Goal: Task Accomplishment & Management: Complete application form

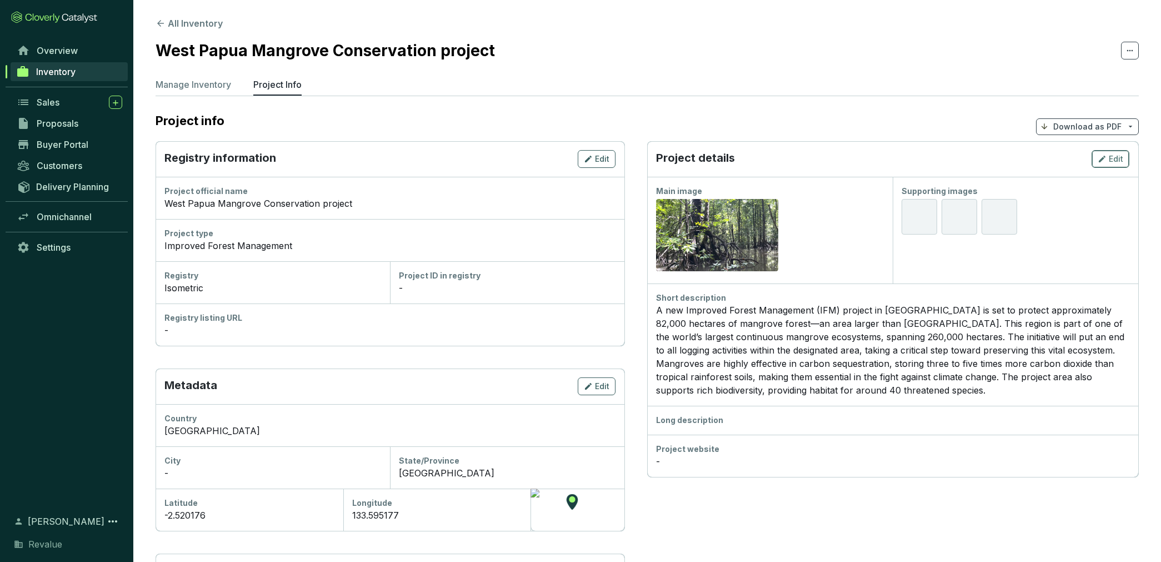
click at [1111, 157] on span "Edit" at bounding box center [1116, 158] width 14 height 11
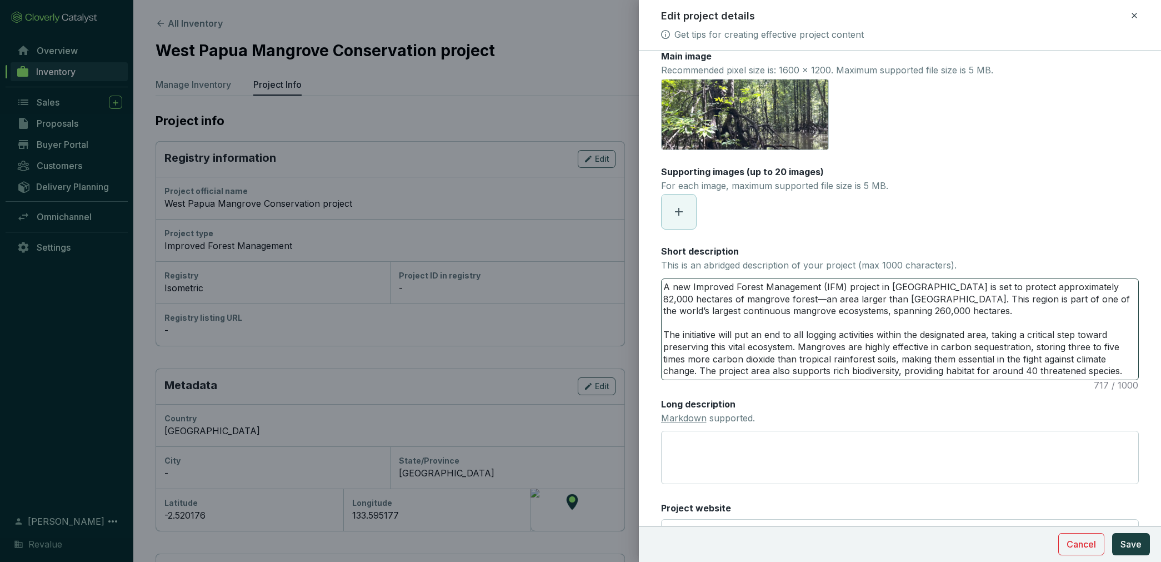
scroll to position [18, 0]
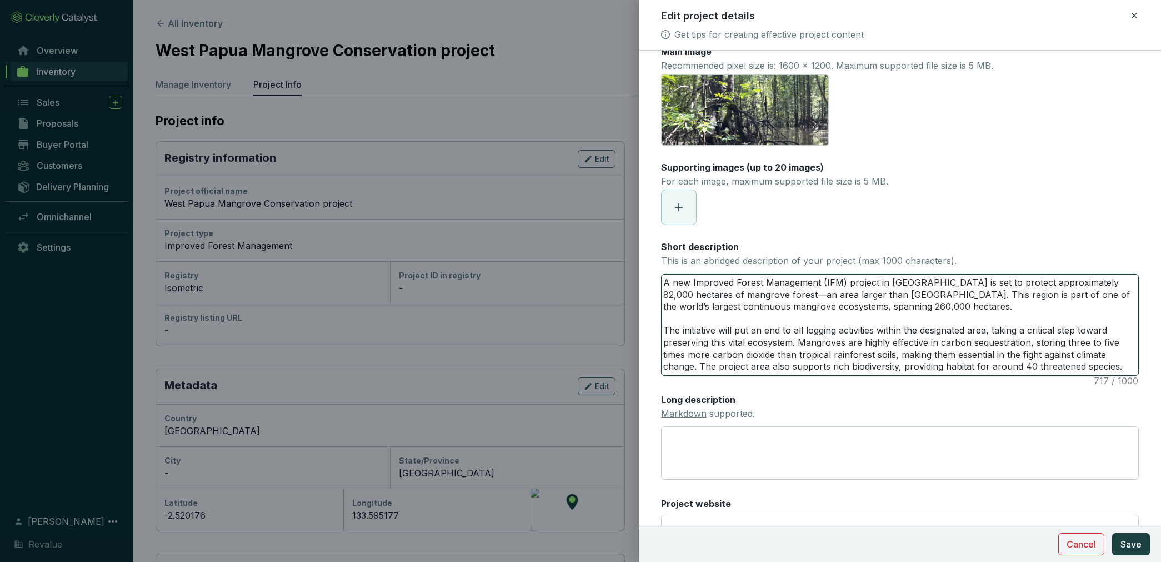
drag, startPoint x: 956, startPoint y: 354, endPoint x: 692, endPoint y: 365, distance: 264.7
click at [692, 365] on textarea "A new Improved Forest Management (IFM) project in southeast Asia is set to prot…" at bounding box center [900, 324] width 477 height 101
drag, startPoint x: 917, startPoint y: 359, endPoint x: 934, endPoint y: 356, distance: 17.5
click at [917, 359] on textarea "A new Improved Forest Management (IFM) project in southeast Asia is set to prot…" at bounding box center [900, 324] width 477 height 101
click at [954, 355] on textarea "A new Improved Forest Management (IFM) project in southeast Asia is set to prot…" at bounding box center [900, 324] width 477 height 101
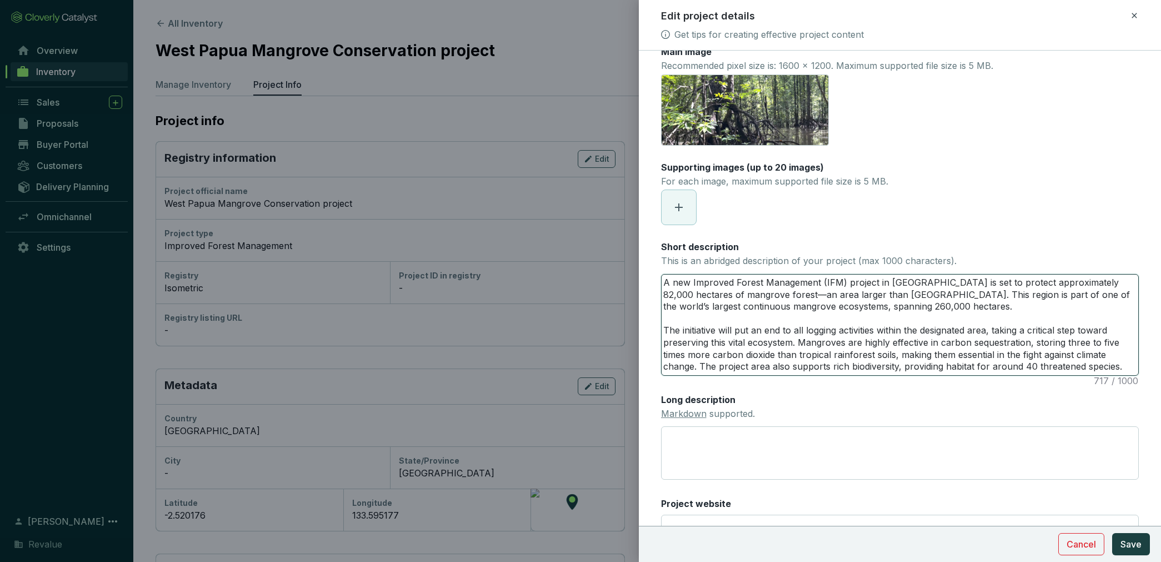
type textarea "A new Improved Forest Management (IFM) project in southeast Asia is set to prot…"
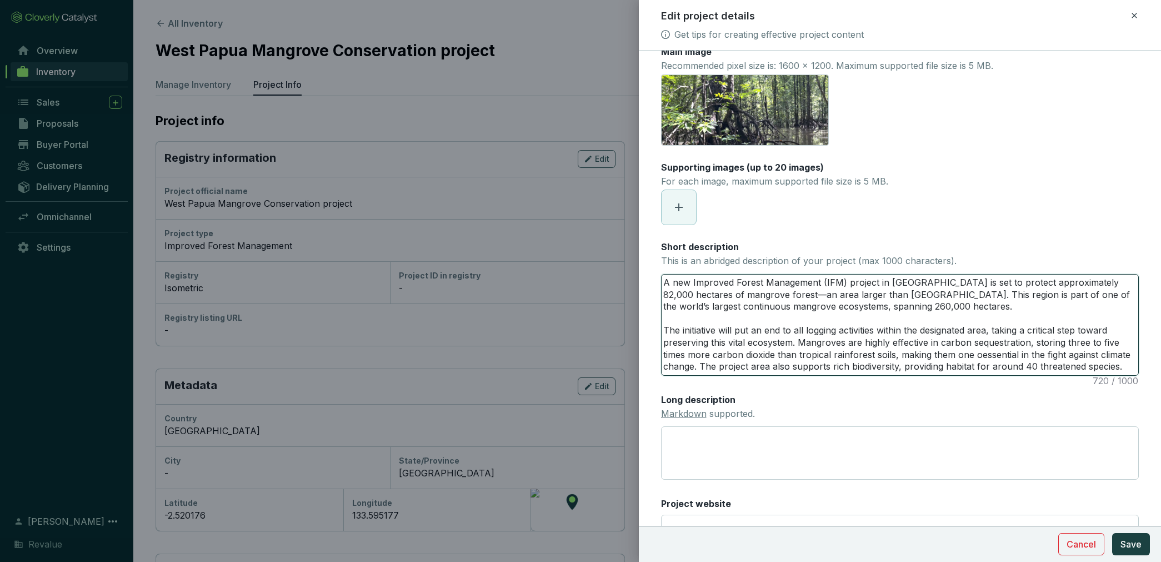
type textarea "A new Improved Forest Management (IFM) project in southeast Asia is set to prot…"
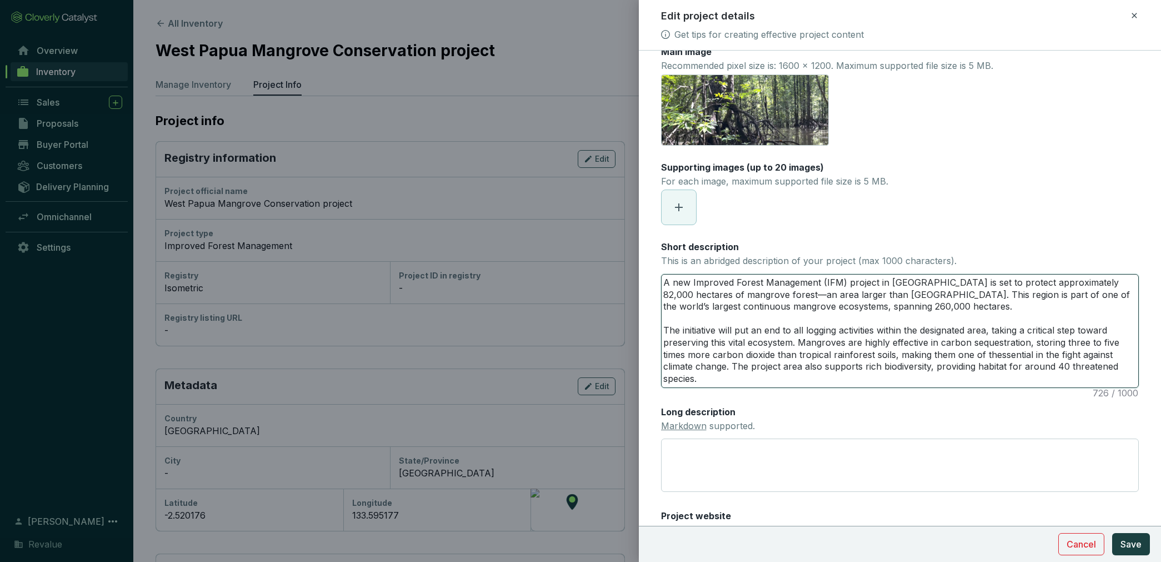
type textarea "A new Improved Forest Management (IFM) project in southeast Asia is set to prot…"
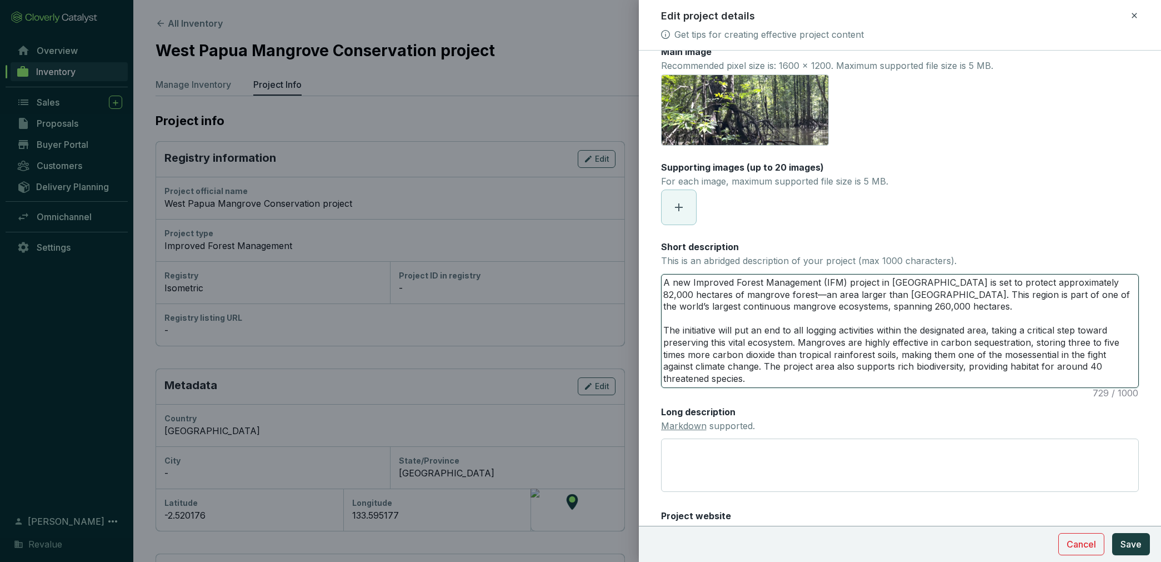
type textarea "A new Improved Forest Management (IFM) project in southeast Asia is set to prot…"
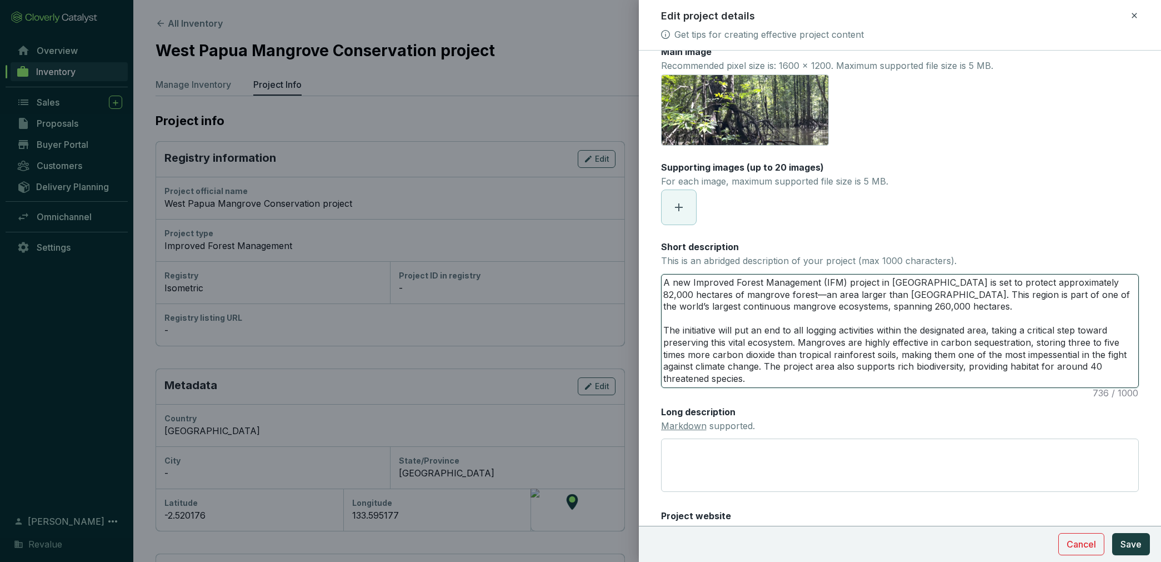
type textarea "A new Improved Forest Management (IFM) project in southeast Asia is set to prot…"
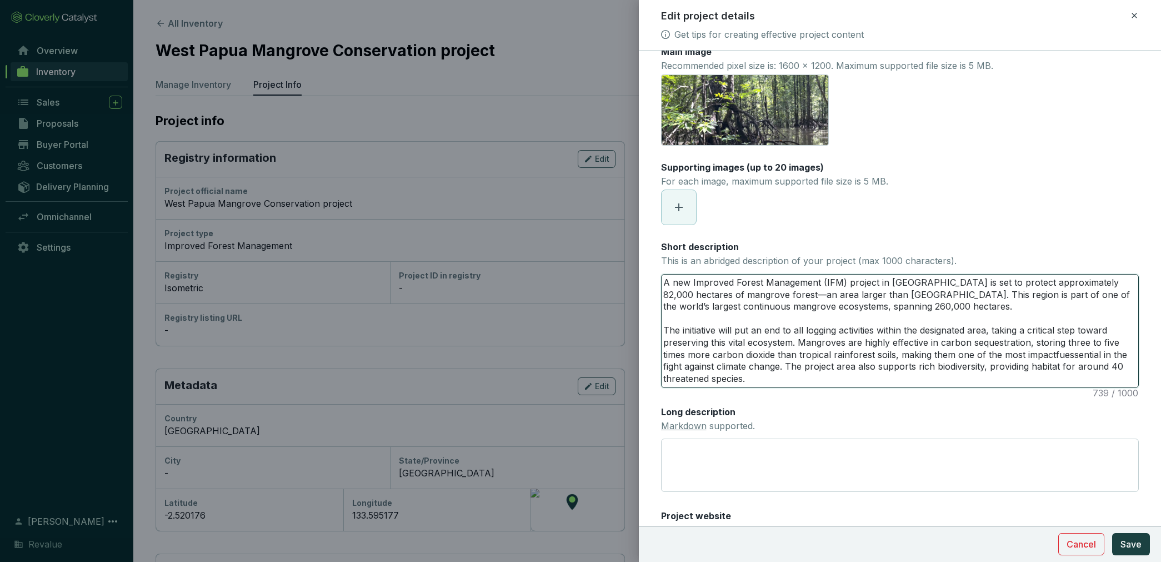
type textarea "A new Improved Forest Management (IFM) project in southeast Asia is set to prot…"
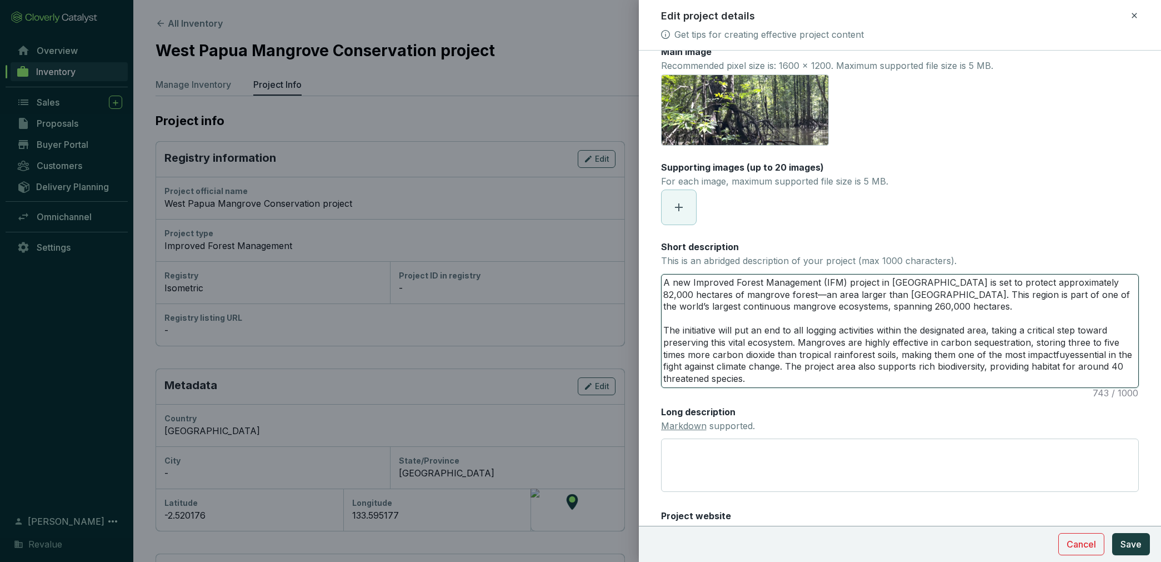
type textarea "A new Improved Forest Management (IFM) project in southeast Asia is set to prot…"
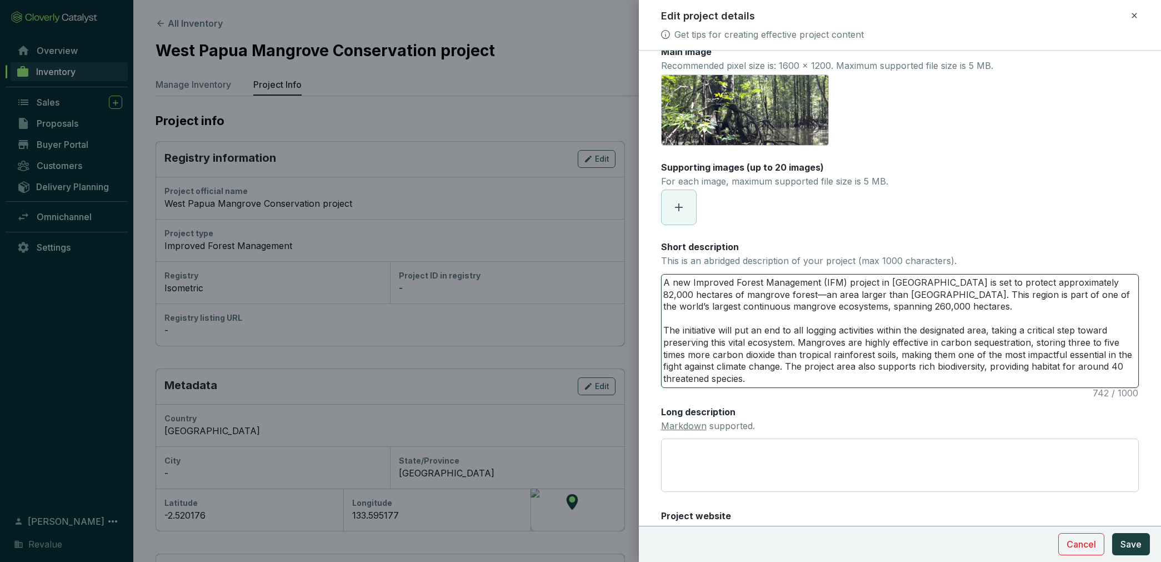
type textarea "A new Improved Forest Management (IFM) project in southeast Asia is set to prot…"
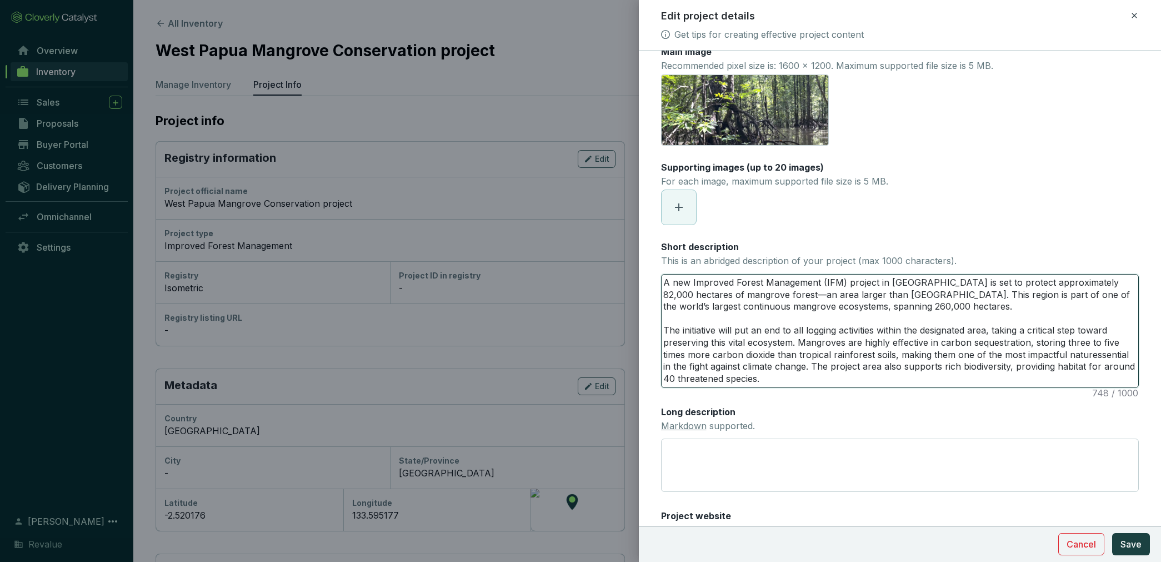
type textarea "A new Improved Forest Management (IFM) project in southeast Asia is set to prot…"
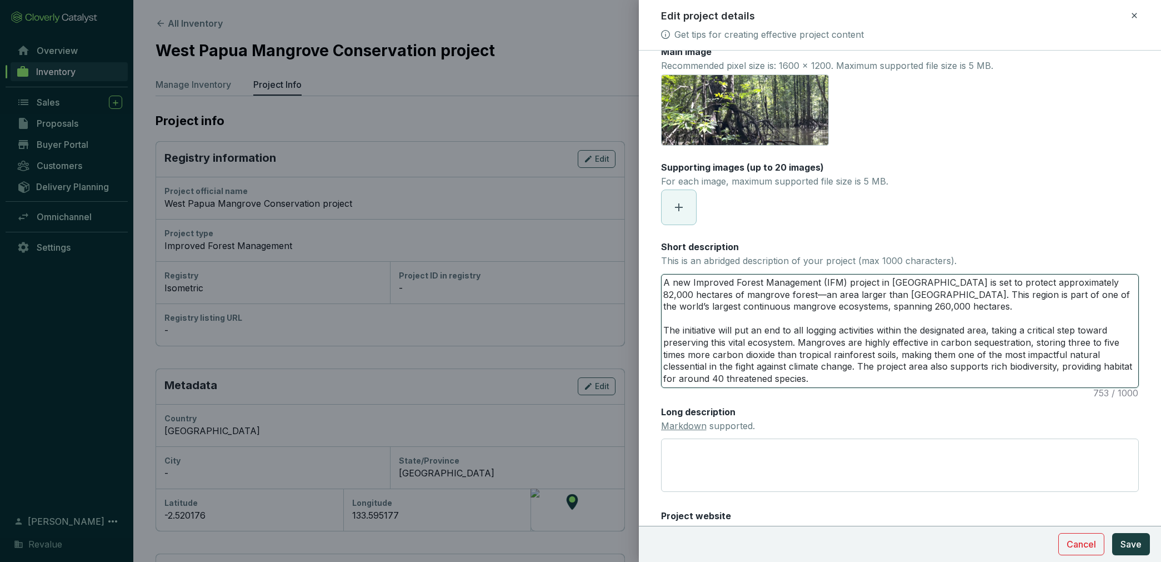
type textarea "A new Improved Forest Management (IFM) project in southeast Asia is set to prot…"
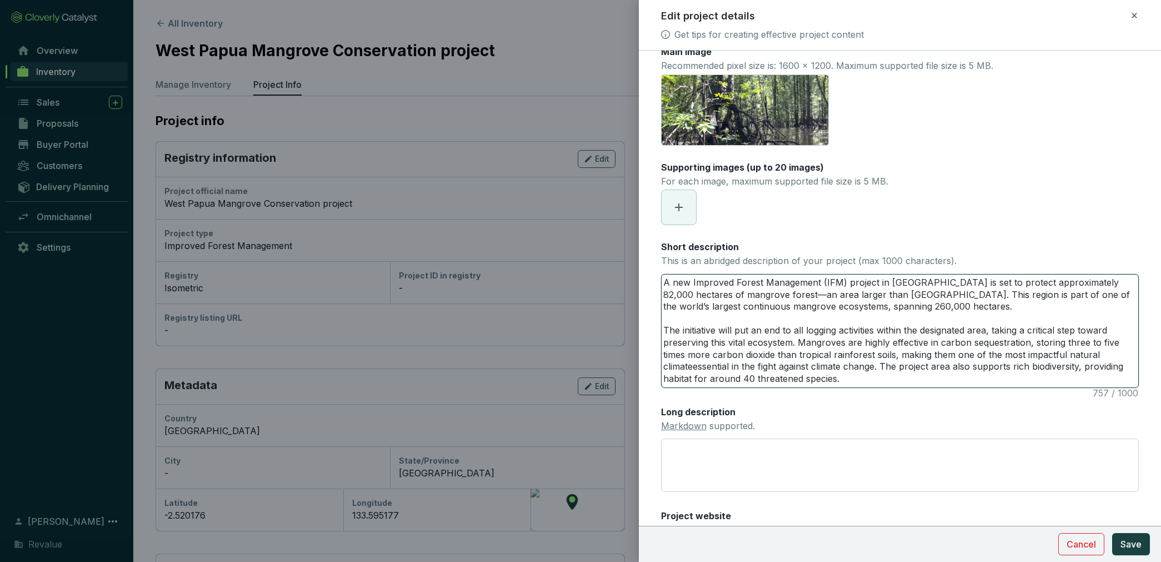
type textarea "A new Improved Forest Management (IFM) project in southeast Asia is set to prot…"
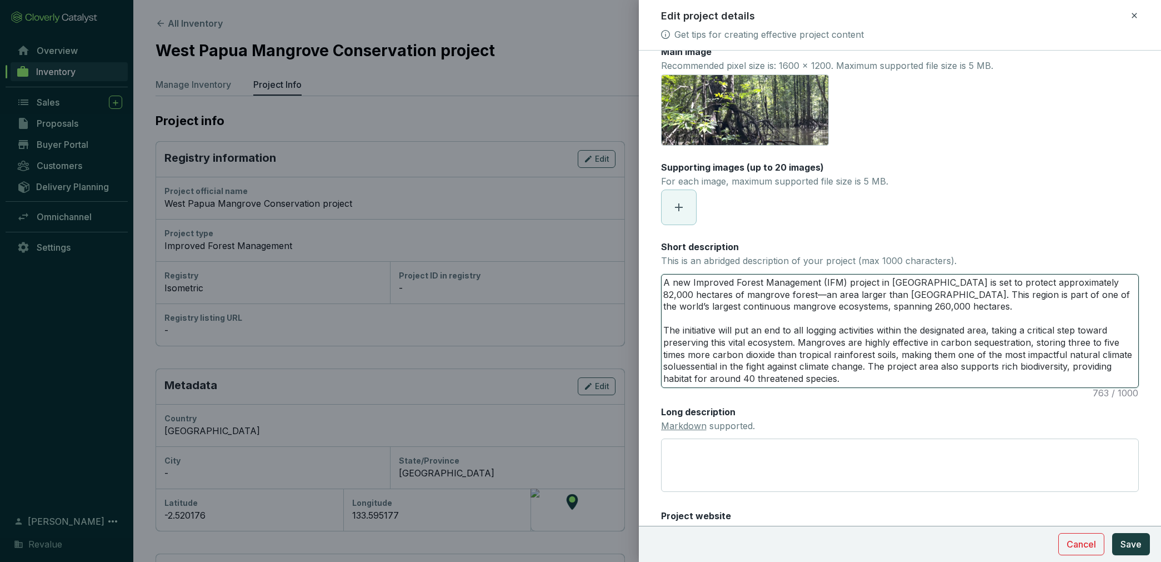
type textarea "A new Improved Forest Management (IFM) project in southeast Asia is set to prot…"
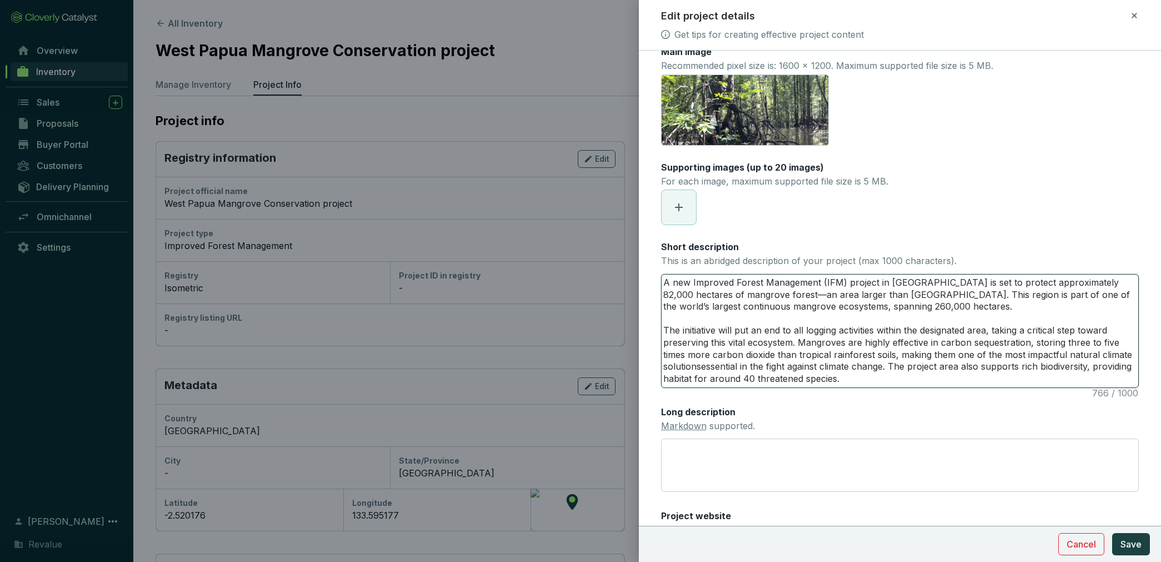
type textarea "A new Improved Forest Management (IFM) project in southeast Asia is set to prot…"
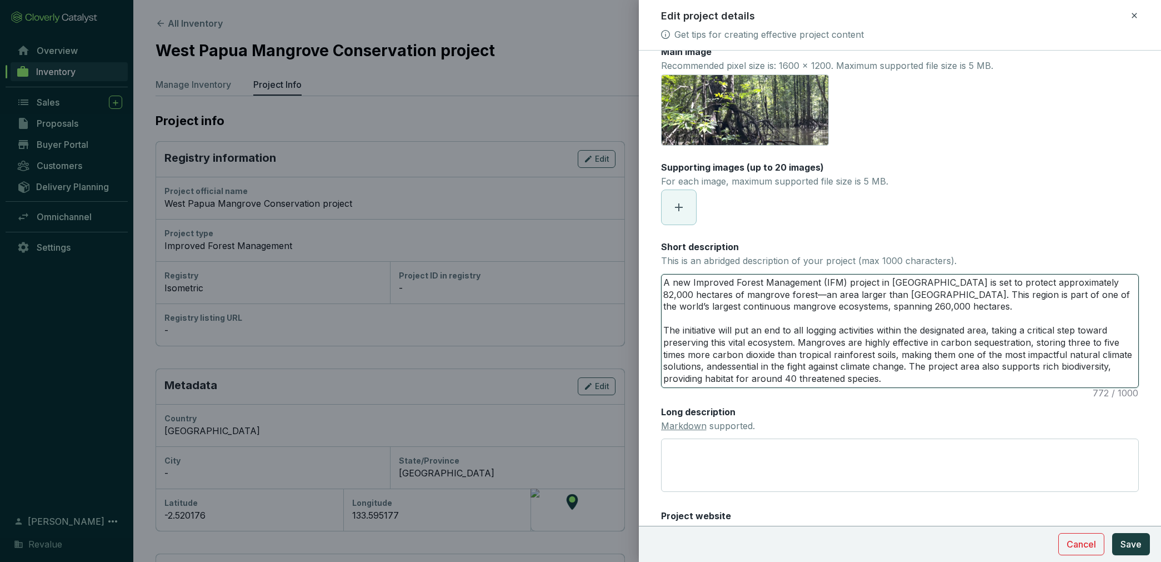
type textarea "A new Improved Forest Management (IFM) project in [GEOGRAPHIC_DATA] is set to p…"
type textarea "A new Improved Forest Management (IFM) project in southeast Asia is set to prot…"
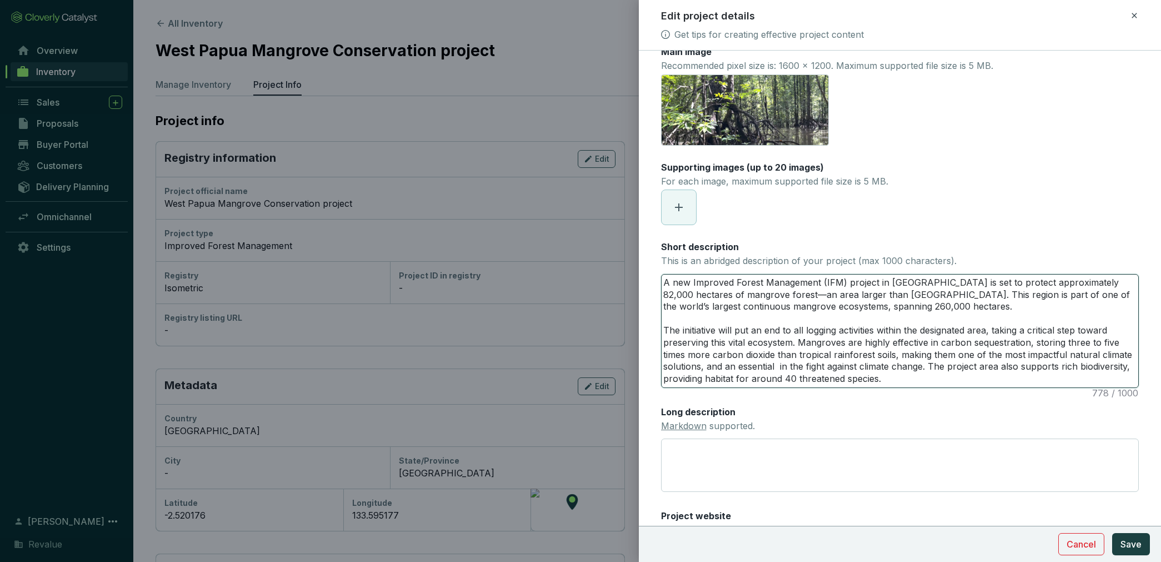
type textarea "A new Improved Forest Management (IFM) project in southeast Asia is set to prot…"
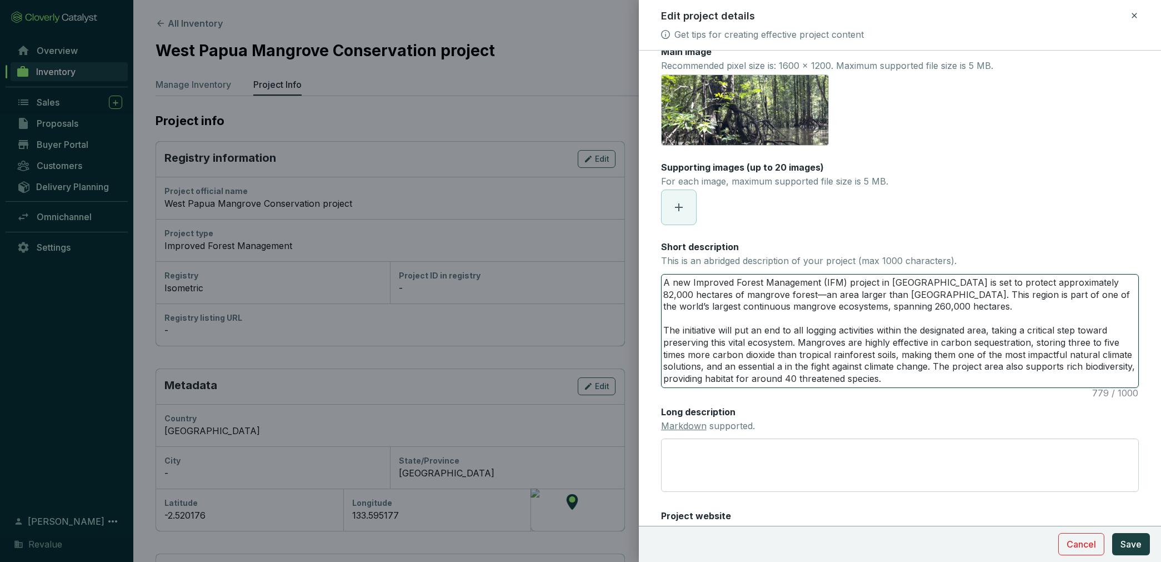
type textarea "A new Improved Forest Management (IFM) project in southeast Asia is set to prot…"
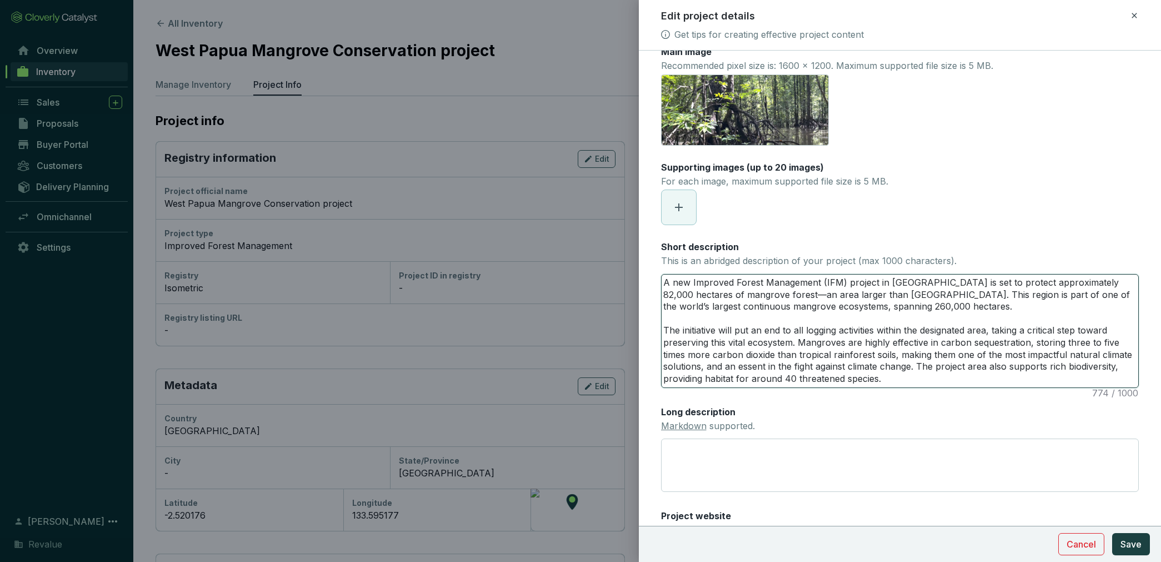
type textarea "A new Improved Forest Management (IFM) project in southeast Asia is set to prot…"
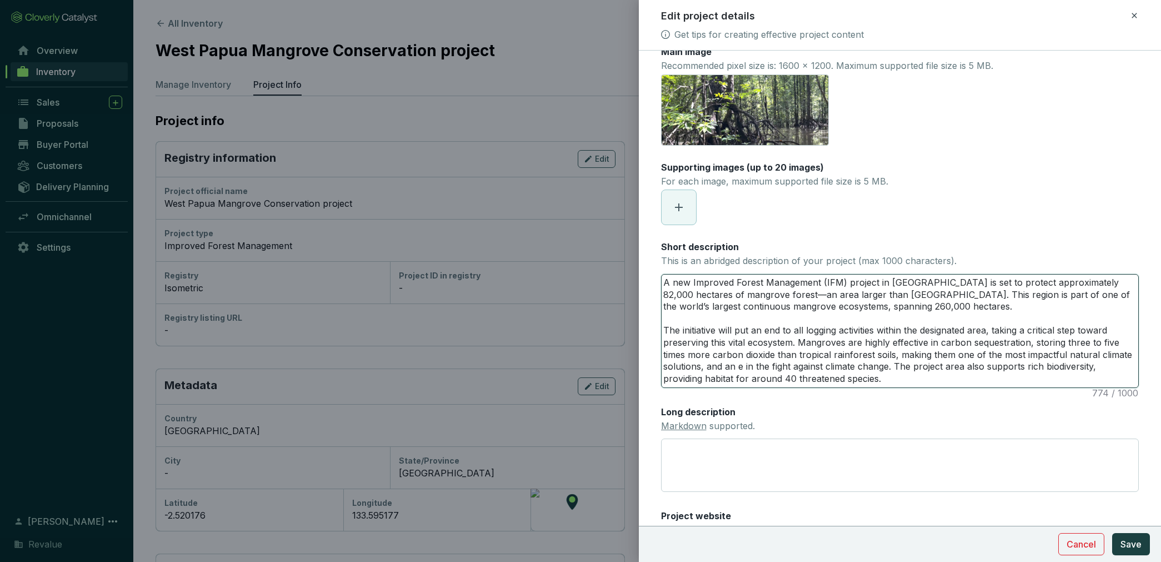
type textarea "A new Improved Forest Management (IFM) project in southeast Asia is set to prot…"
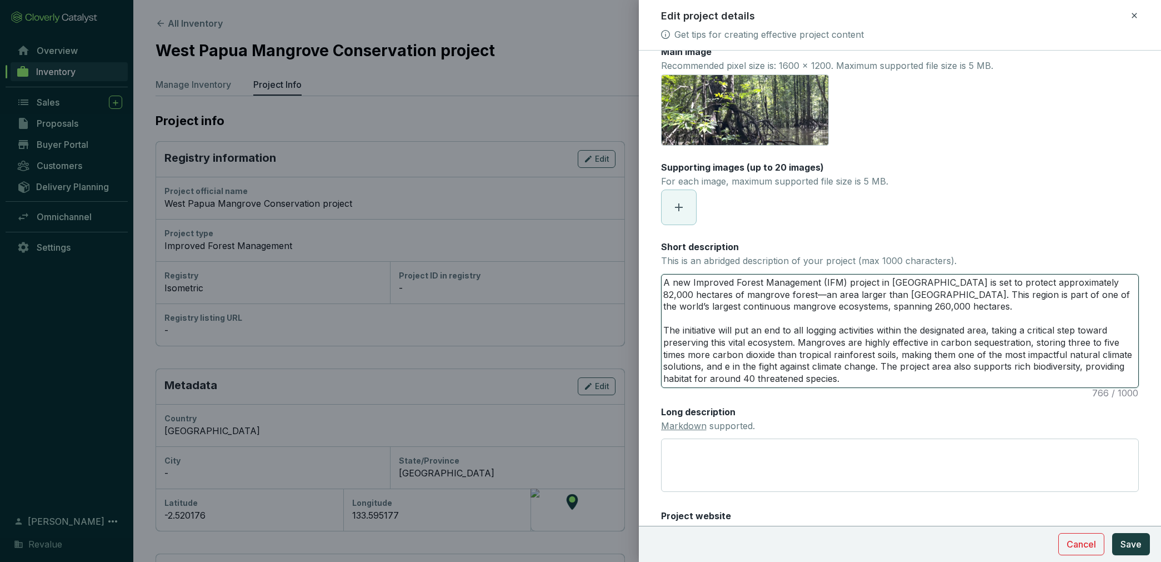
type textarea "A new Improved Forest Management (IFM) project in southeast Asia is set to prot…"
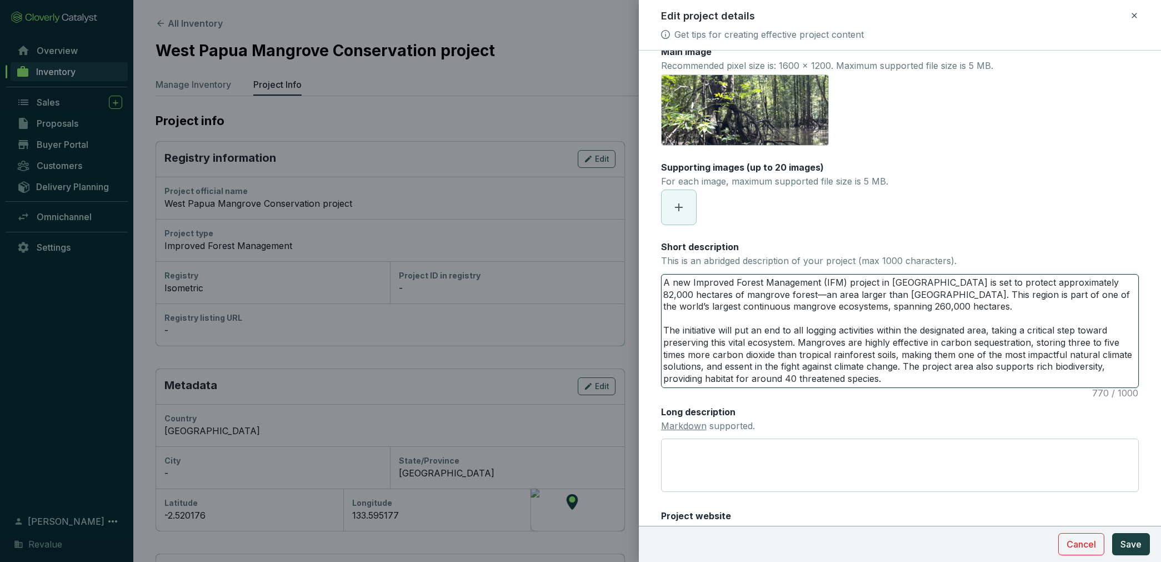
type textarea "A new Improved Forest Management (IFM) project in southeast Asia is set to prot…"
type textarea "A new Improved Forest Management (IFM) project in [GEOGRAPHIC_DATA] is set to p…"
click at [1035, 376] on textarea "A new Improved Forest Management (IFM) project in [GEOGRAPHIC_DATA] is set to p…" at bounding box center [900, 330] width 477 height 113
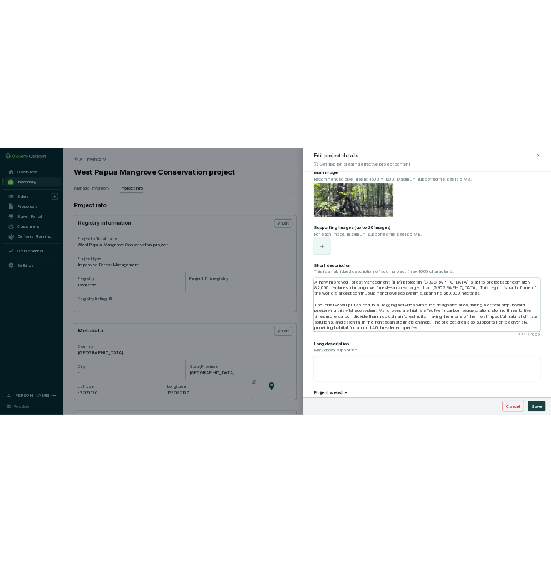
scroll to position [80, 0]
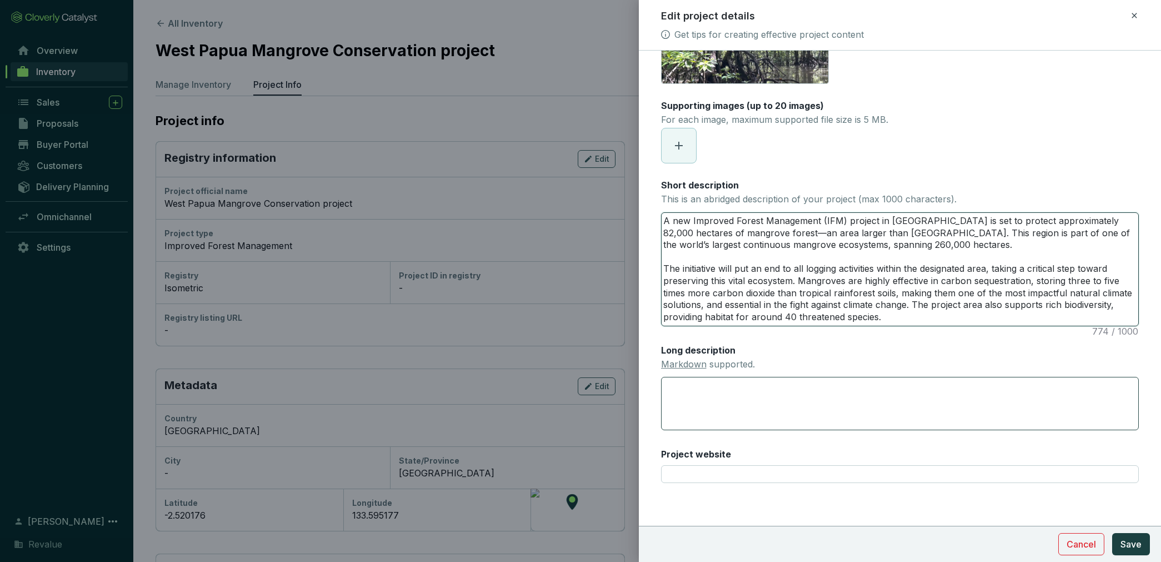
type textarea "A new Improved Forest Management (IFM) project in [GEOGRAPHIC_DATA] is set to p…"
click at [981, 385] on textarea "Long description Markdown supported." at bounding box center [900, 403] width 478 height 53
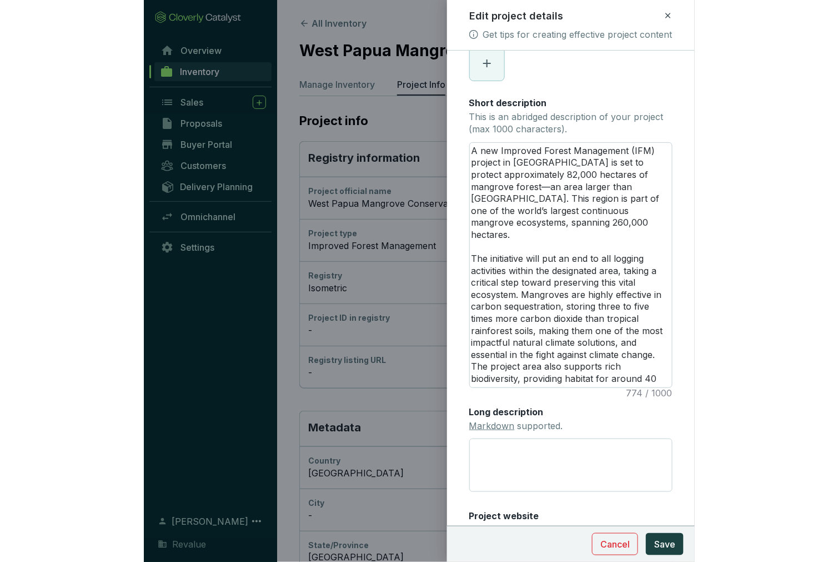
scroll to position [224, 0]
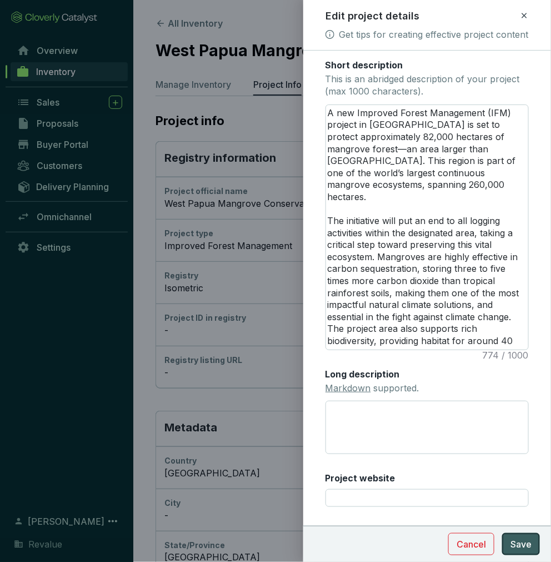
click at [526, 544] on span "Save" at bounding box center [520, 543] width 21 height 13
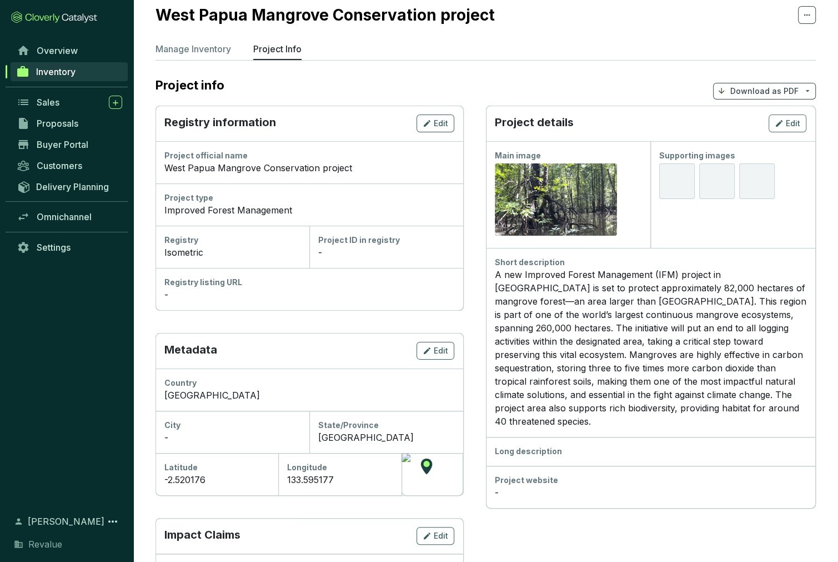
scroll to position [0, 0]
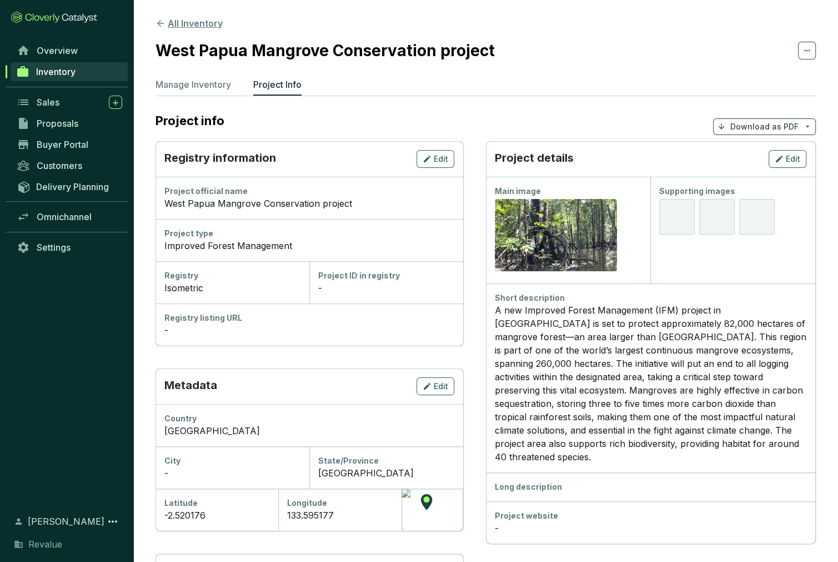
click at [188, 20] on button "All Inventory" at bounding box center [189, 23] width 67 height 13
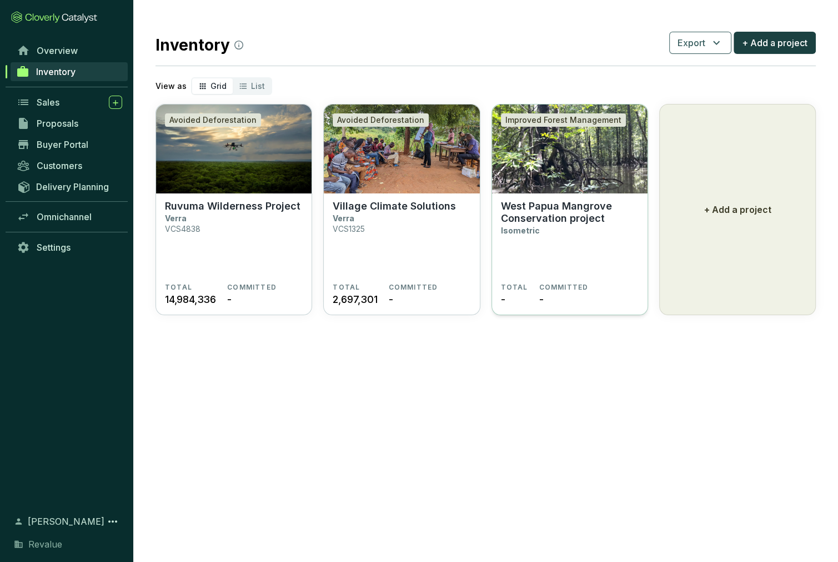
click at [554, 215] on p "West Papua Mangrove Conservation project" at bounding box center [570, 212] width 138 height 24
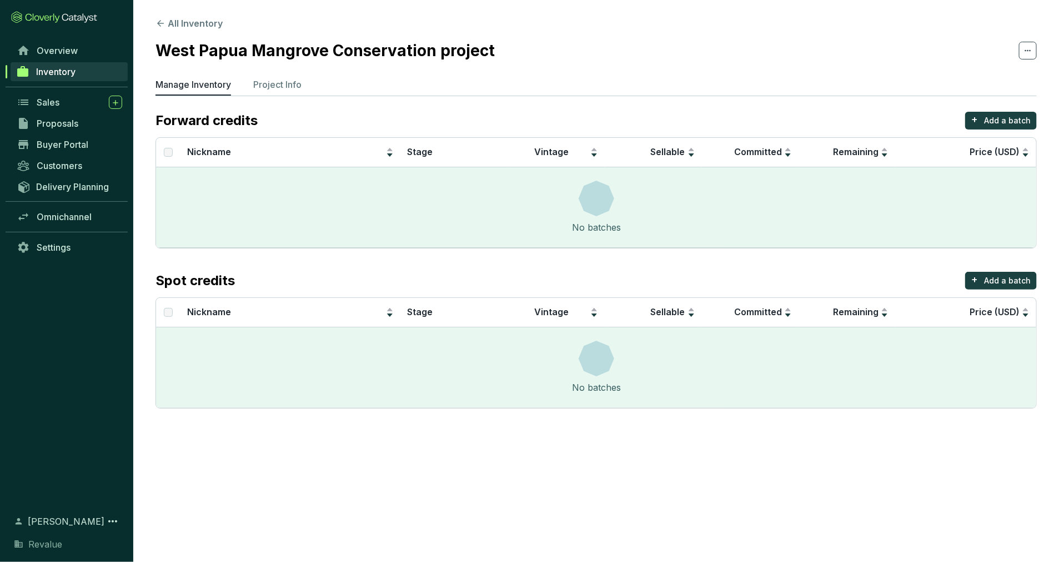
drag, startPoint x: 522, startPoint y: 48, endPoint x: 224, endPoint y: 59, distance: 298.0
click at [522, 48] on section "West Papua Mangrove Conservation project" at bounding box center [597, 50] width 882 height 23
click at [192, 24] on button "All Inventory" at bounding box center [189, 23] width 67 height 13
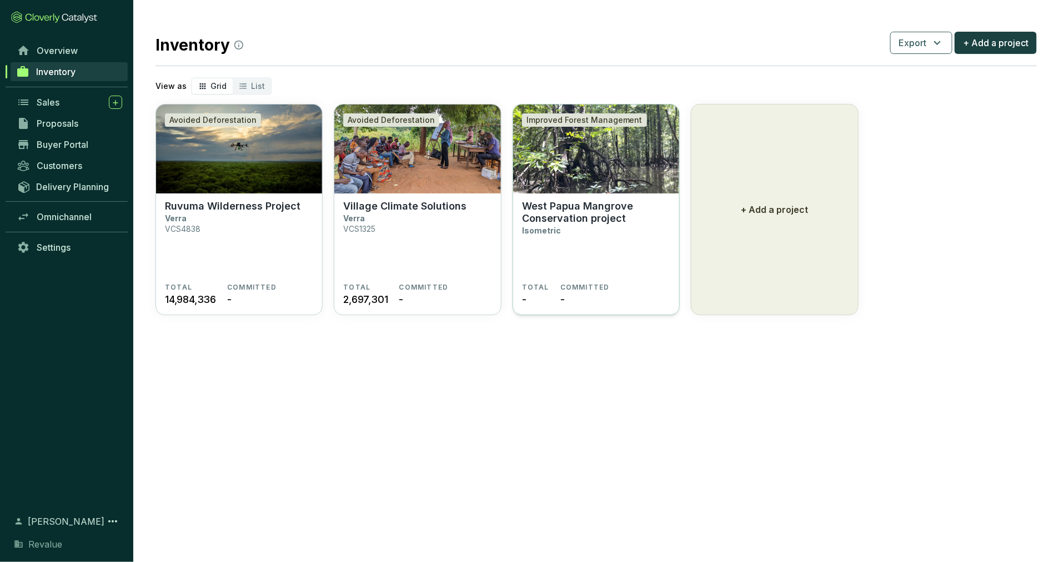
click at [593, 223] on p "West Papua Mangrove Conservation project" at bounding box center [596, 212] width 148 height 24
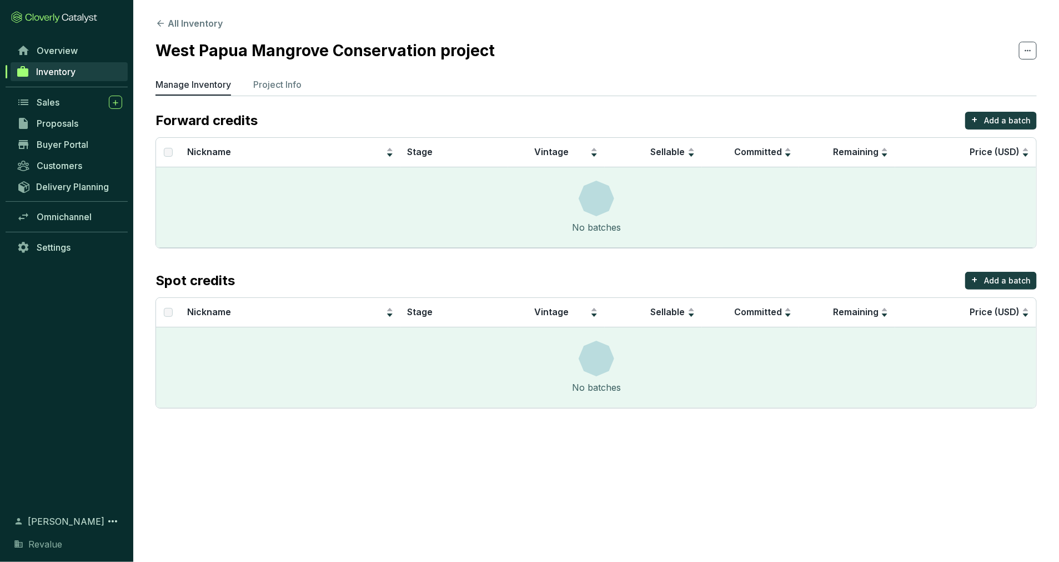
click at [454, 91] on ul "Manage Inventory Project Info" at bounding box center [597, 87] width 882 height 18
click at [266, 88] on p "Project Info" at bounding box center [277, 84] width 48 height 13
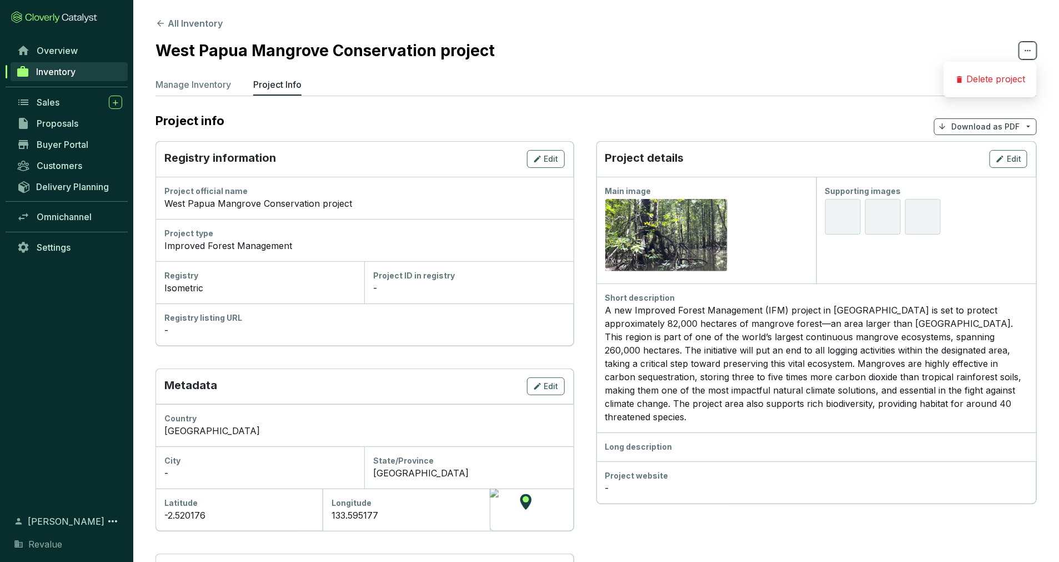
click at [1026, 48] on icon at bounding box center [1028, 50] width 9 height 13
click at [653, 74] on section "All Inventory West Papua Mangrove Conservation project Manage Inventory Project…" at bounding box center [596, 415] width 926 height 831
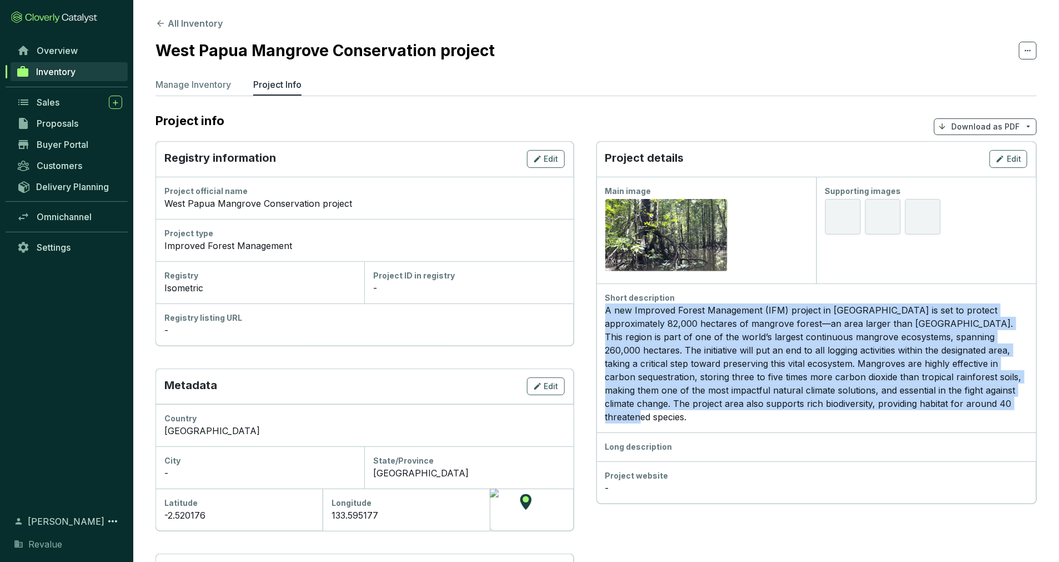
drag, startPoint x: 934, startPoint y: 404, endPoint x: 600, endPoint y: 309, distance: 347.1
click at [600, 309] on div "Short description A new Improved Forest Management (IFM) project in southeast A…" at bounding box center [817, 357] width 440 height 149
copy div "A new Improved Forest Management (IFM) project in southeast Asia is set to prot…"
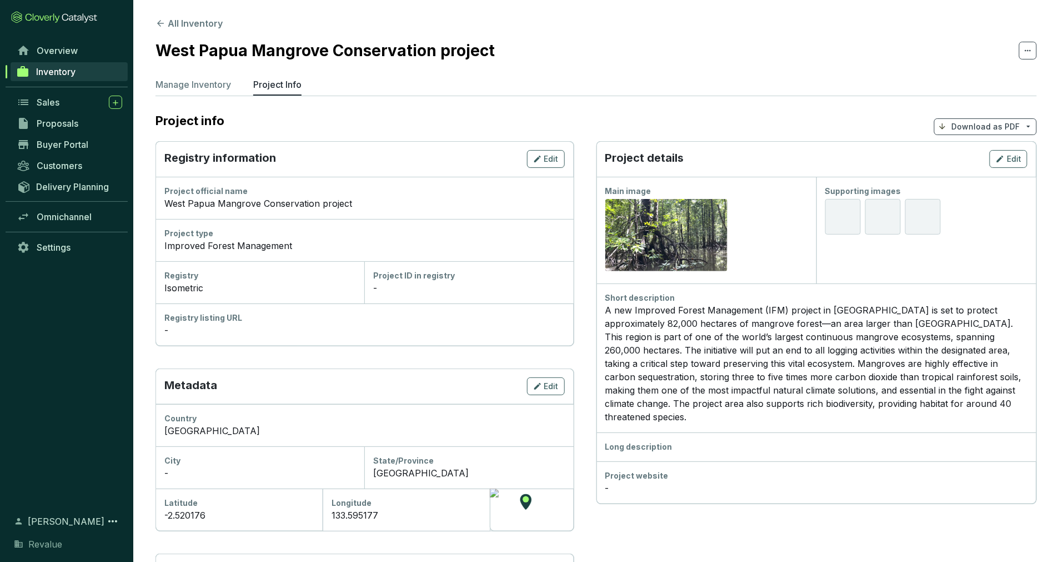
click at [545, 71] on section "All Inventory West Papua Mangrove Conservation project Manage Inventory Project…" at bounding box center [596, 415] width 926 height 831
click at [191, 27] on button "All Inventory" at bounding box center [189, 23] width 67 height 13
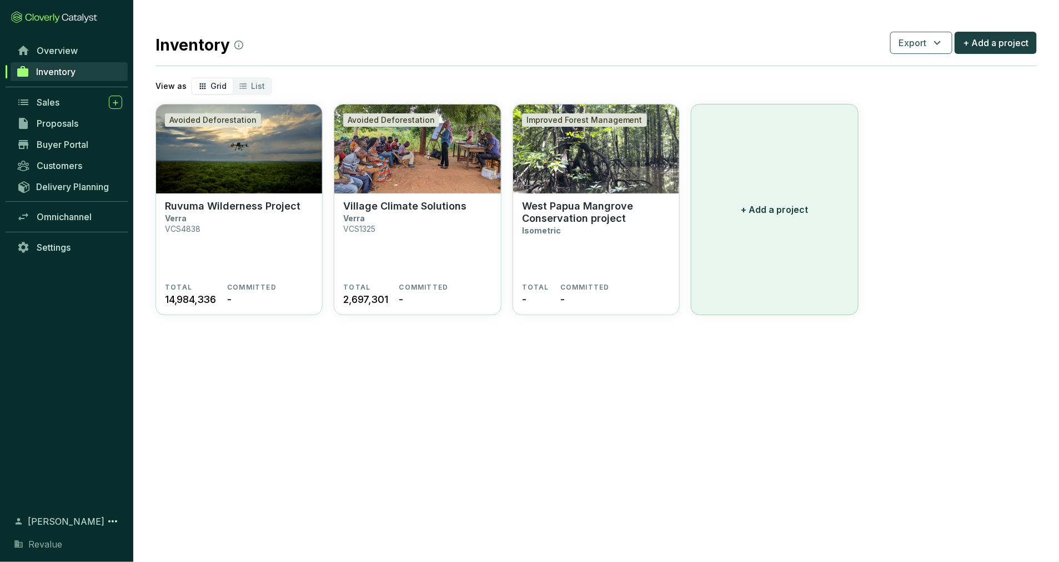
click at [771, 212] on p "+ Add a project" at bounding box center [774, 209] width 67 height 13
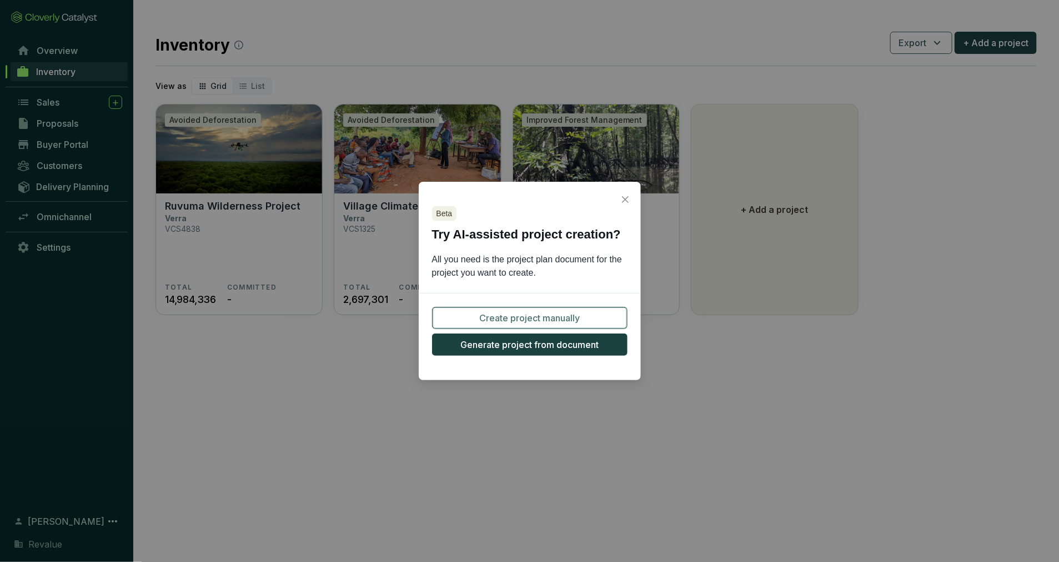
click at [541, 318] on span "Create project manually" at bounding box center [529, 317] width 101 height 13
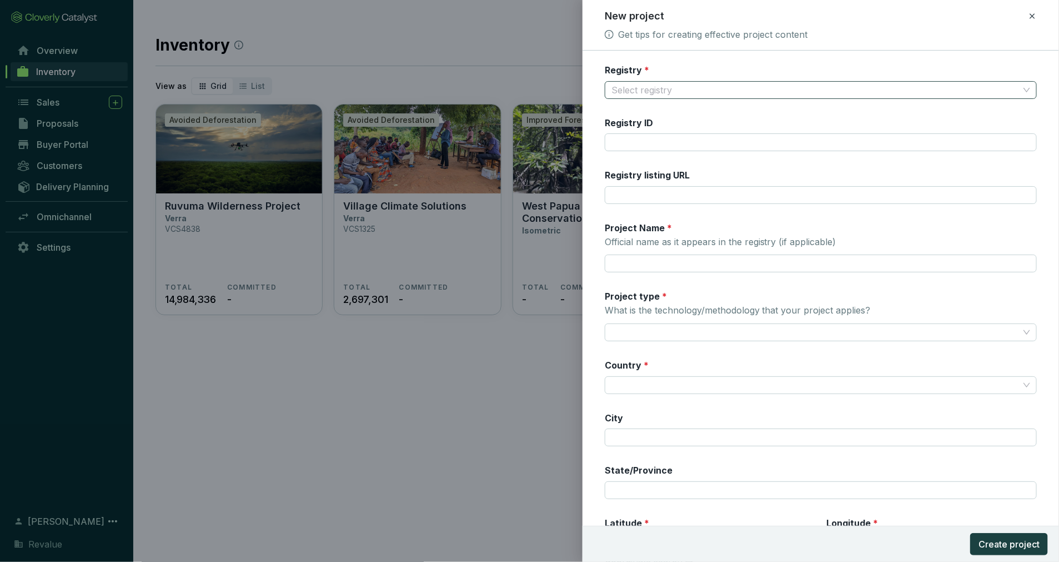
click at [674, 95] on input "Registry *" at bounding box center [816, 90] width 408 height 17
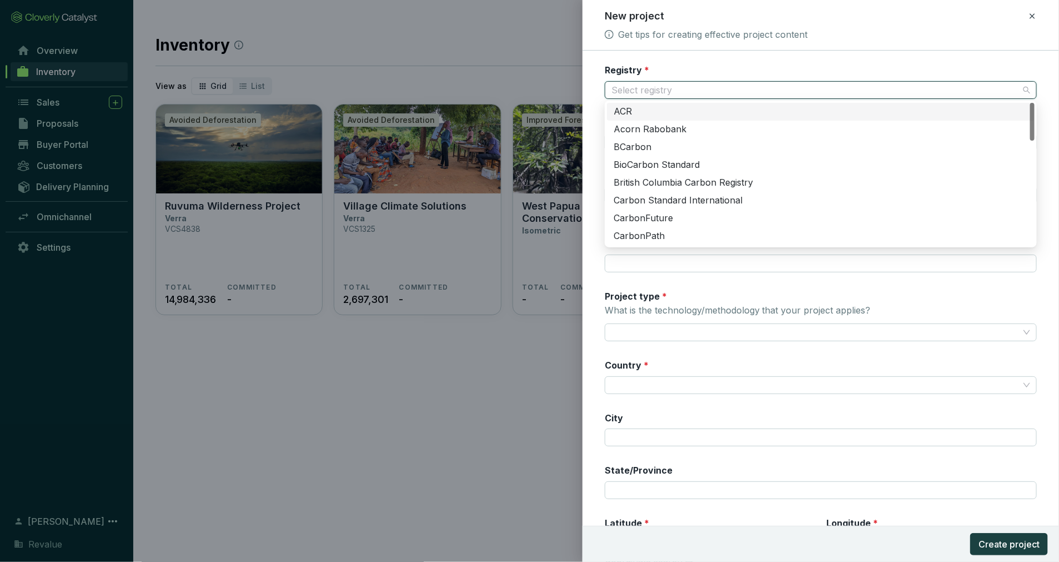
click at [674, 94] on input "Registry *" at bounding box center [816, 90] width 408 height 17
drag, startPoint x: 527, startPoint y: 55, endPoint x: 875, endPoint y: 35, distance: 348.3
click at [604, 52] on div "New project Get tips for creating effective project content Registry * Select r…" at bounding box center [529, 281] width 1059 height 562
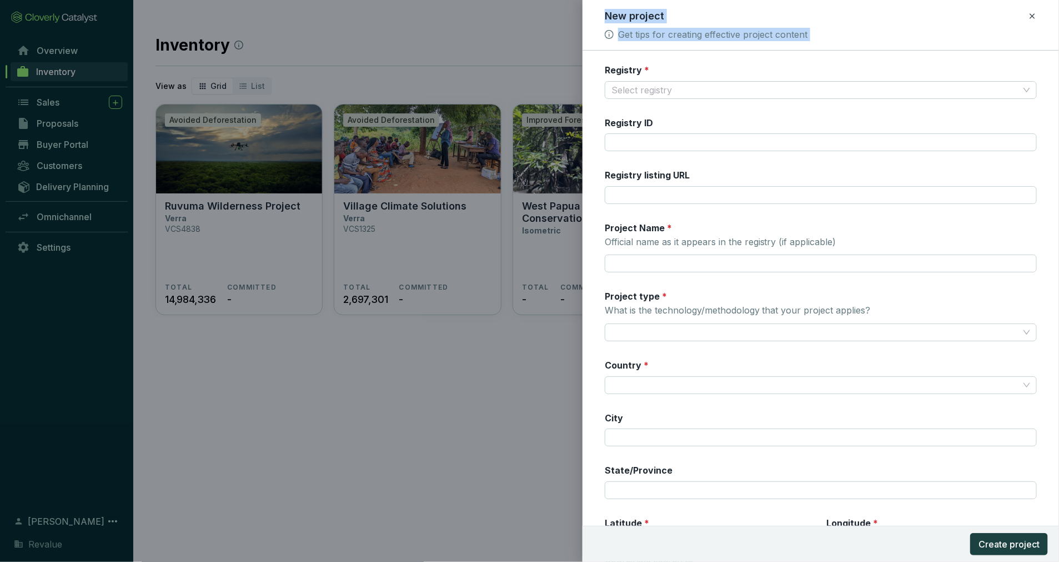
click at [1033, 11] on icon at bounding box center [1032, 15] width 9 height 13
click at [963, 65] on span "Discard" at bounding box center [952, 64] width 29 height 11
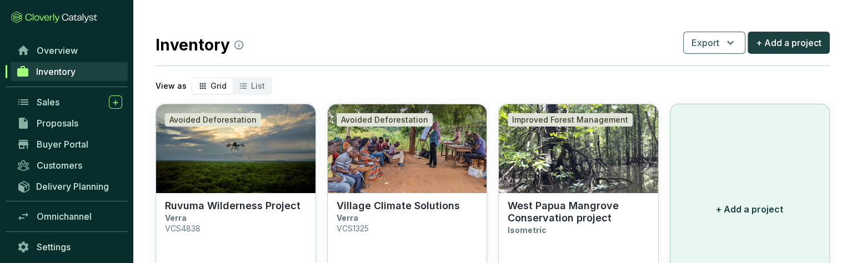
click at [732, 197] on button "+ Add a project" at bounding box center [750, 209] width 161 height 211
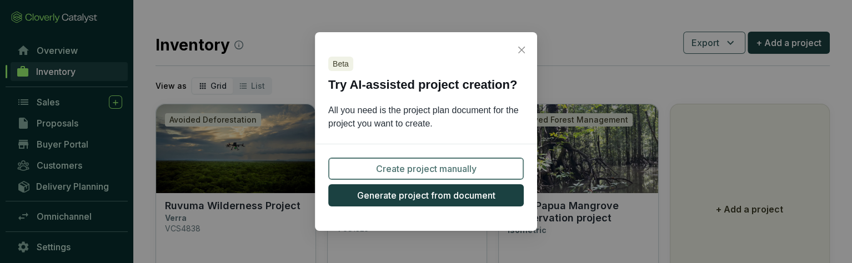
click at [428, 172] on span "Create project manually" at bounding box center [426, 168] width 101 height 13
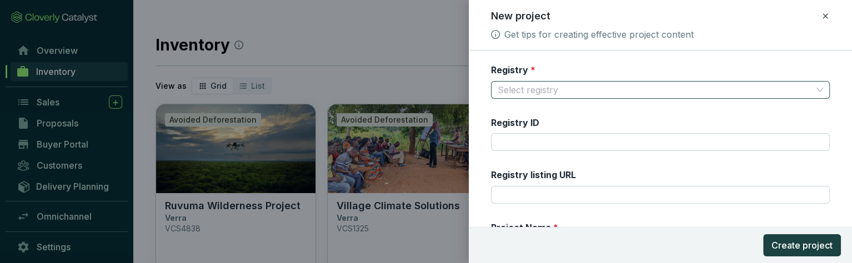
click at [551, 93] on input "Registry *" at bounding box center [655, 90] width 314 height 17
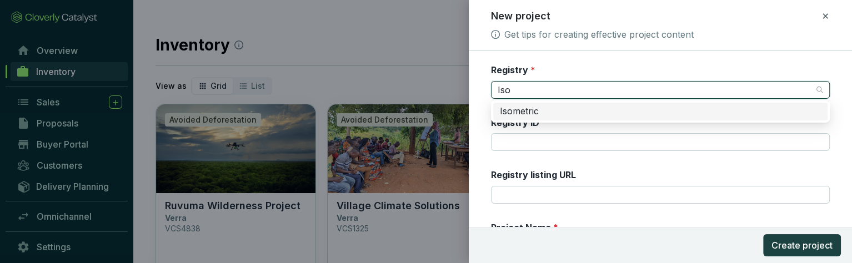
type input "Isom"
click at [542, 113] on div "Isometric" at bounding box center [660, 112] width 321 height 12
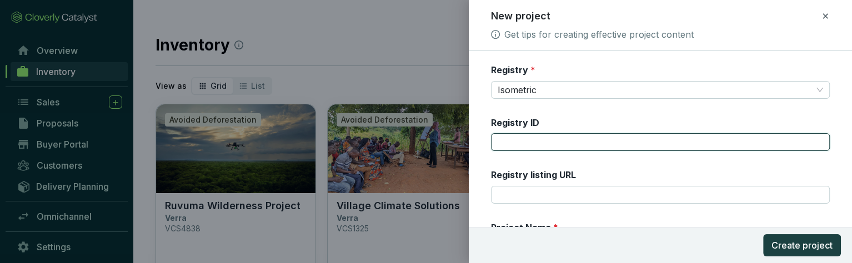
click at [543, 148] on input "Registry ID" at bounding box center [660, 142] width 339 height 18
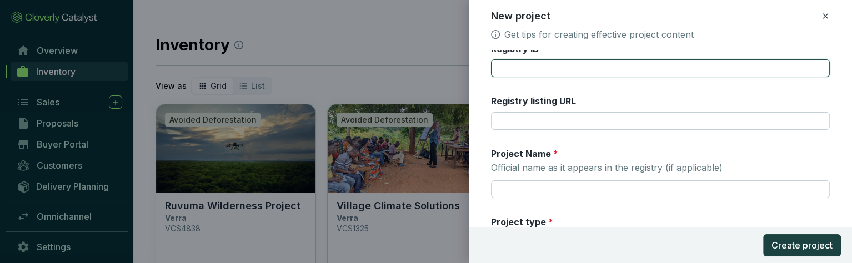
scroll to position [87, 0]
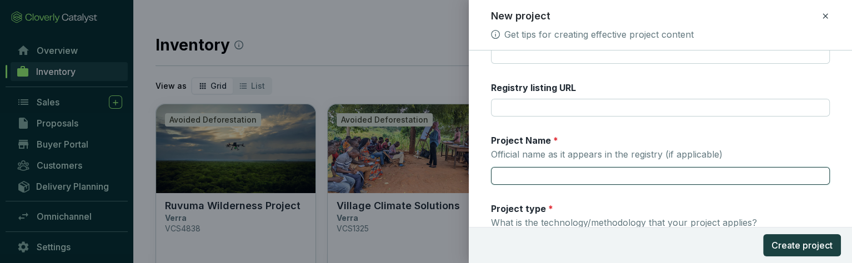
click at [543, 181] on input "Project Name * Official name as it appears in the registry (if applicable)" at bounding box center [660, 176] width 339 height 18
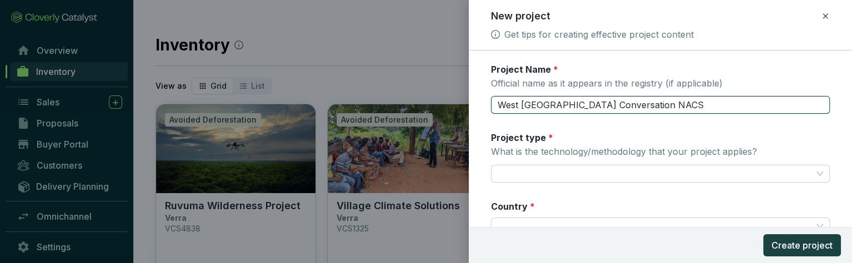
scroll to position [160, 0]
type input "West Papua Mangrove Conversation NACS"
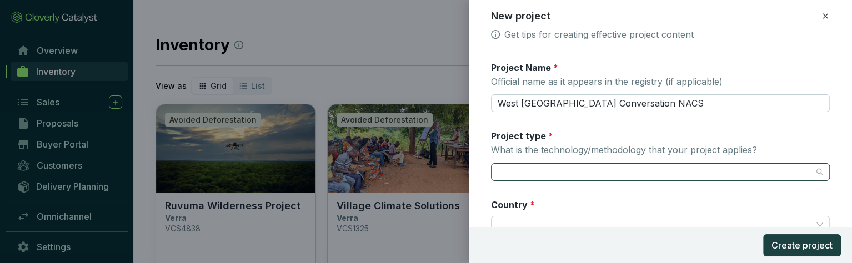
click at [574, 175] on input "Project type * What is the technology/methodology that your project applies?" at bounding box center [655, 172] width 314 height 17
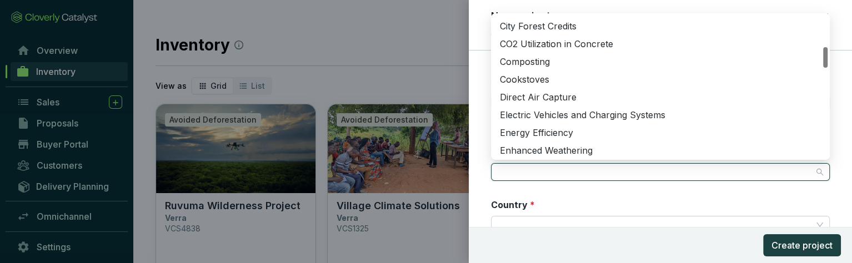
scroll to position [212, 0]
click at [558, 95] on div "Direct Air Capture" at bounding box center [660, 97] width 321 height 12
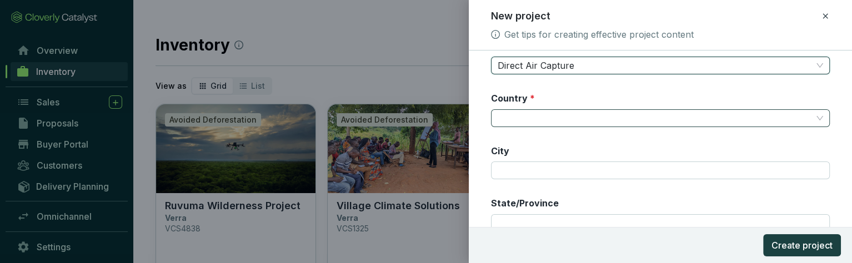
scroll to position [268, 0]
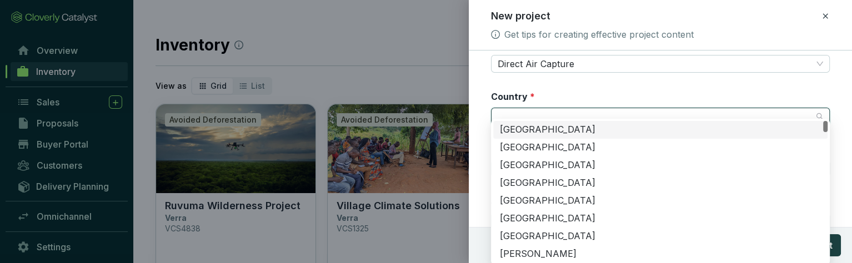
click at [555, 115] on input "Country *" at bounding box center [655, 116] width 314 height 17
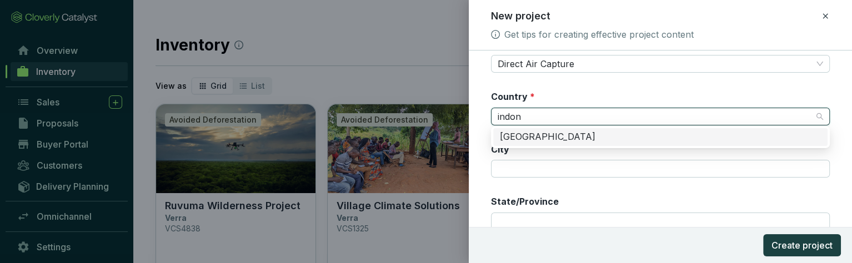
type input "indon"
click at [542, 150] on div "City" at bounding box center [660, 160] width 339 height 35
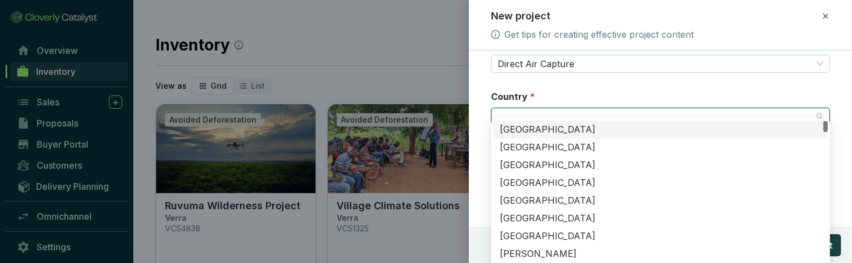
click at [540, 123] on body "Inventory Export + Add a project View as Grid List Avoided Deforestation Ruvuma…" at bounding box center [426, 172] width 852 height 344
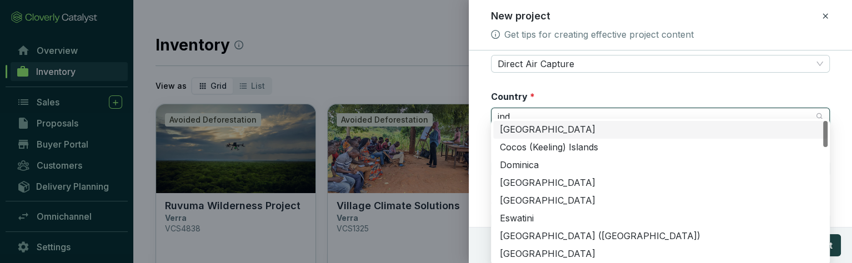
type input "indo"
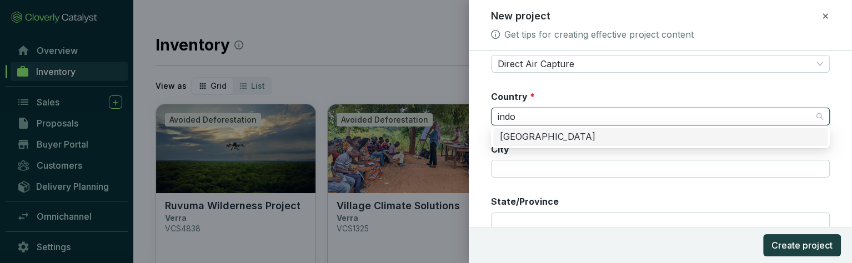
click at [539, 143] on div "[GEOGRAPHIC_DATA]" at bounding box center [660, 137] width 334 height 18
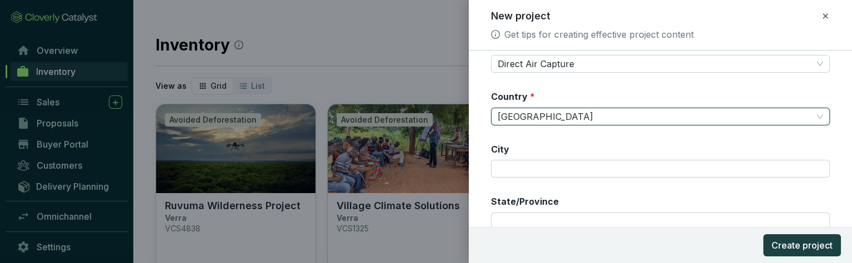
scroll to position [380, 0]
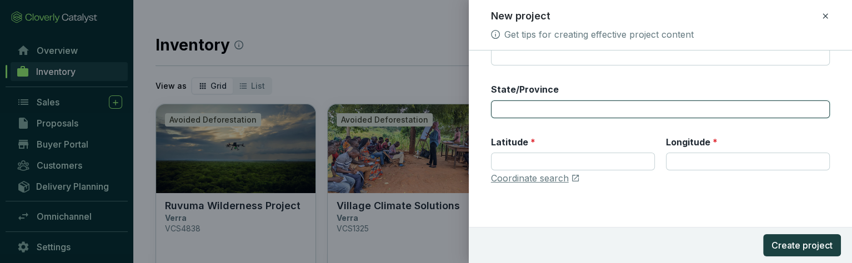
click at [568, 109] on input "State/Province" at bounding box center [660, 110] width 339 height 18
type input "[GEOGRAPHIC_DATA]"
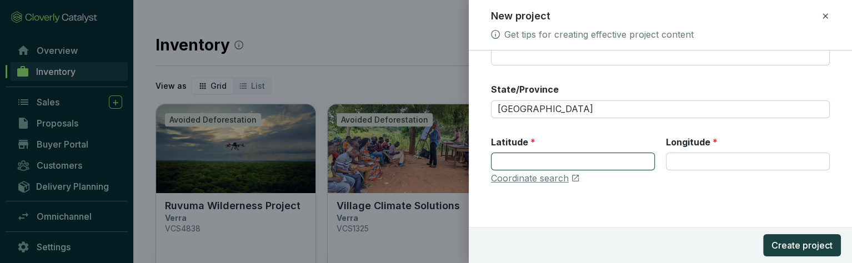
drag, startPoint x: 555, startPoint y: 152, endPoint x: 687, endPoint y: 181, distance: 135.3
click at [555, 153] on input "Latitude *" at bounding box center [573, 162] width 164 height 18
click at [522, 150] on div "Latitude *" at bounding box center [513, 144] width 44 height 17
drag, startPoint x: 498, startPoint y: 153, endPoint x: 508, endPoint y: 161, distance: 12.7
click at [498, 153] on input "Latitude *" at bounding box center [573, 162] width 164 height 18
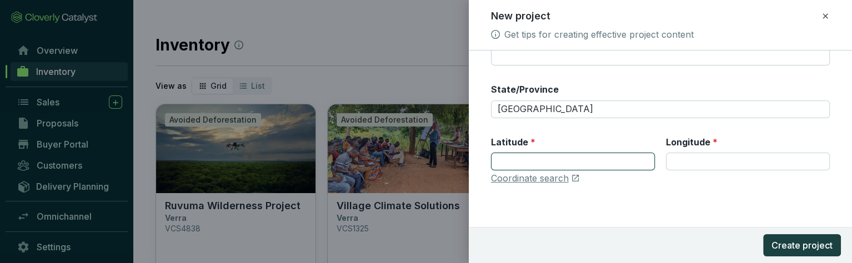
paste input "-2.520176"
type input "-2.520176"
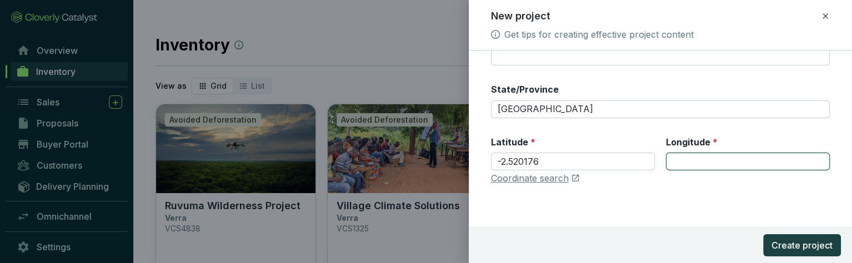
click at [684, 159] on input "Longitude *" at bounding box center [748, 162] width 164 height 18
paste input "133.595177"
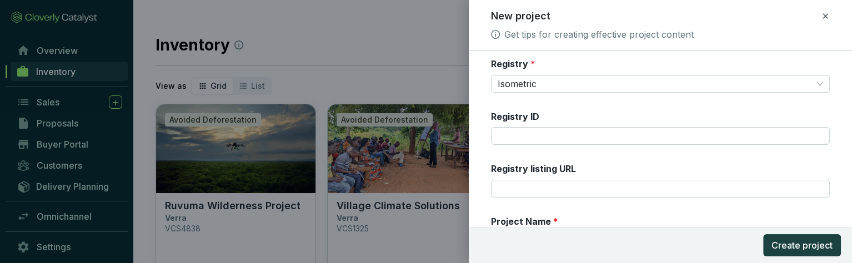
scroll to position [0, 0]
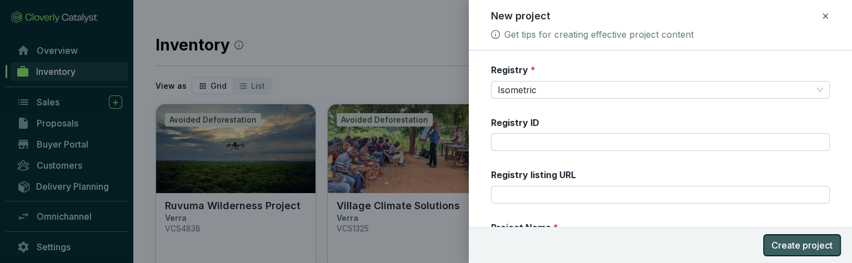
type input "133.595177"
click at [786, 244] on span "Create project" at bounding box center [802, 245] width 61 height 13
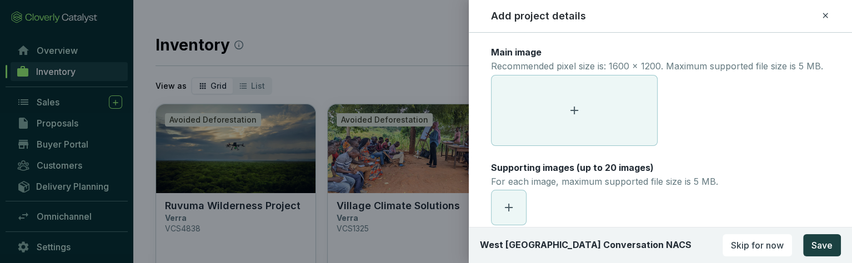
click at [828, 22] on div "Add project details" at bounding box center [660, 16] width 338 height 14
click at [828, 18] on icon at bounding box center [825, 15] width 9 height 13
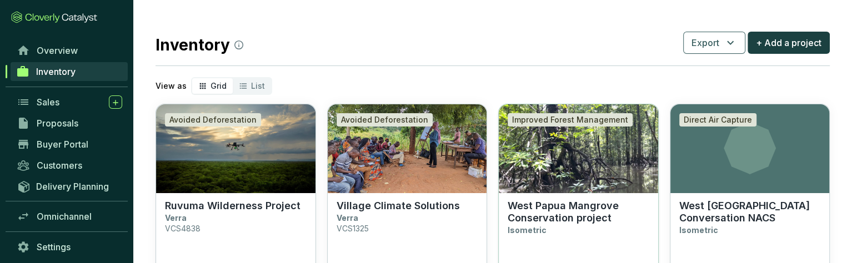
click at [579, 213] on p "West Papua Mangrove Conservation project" at bounding box center [579, 212] width 142 height 24
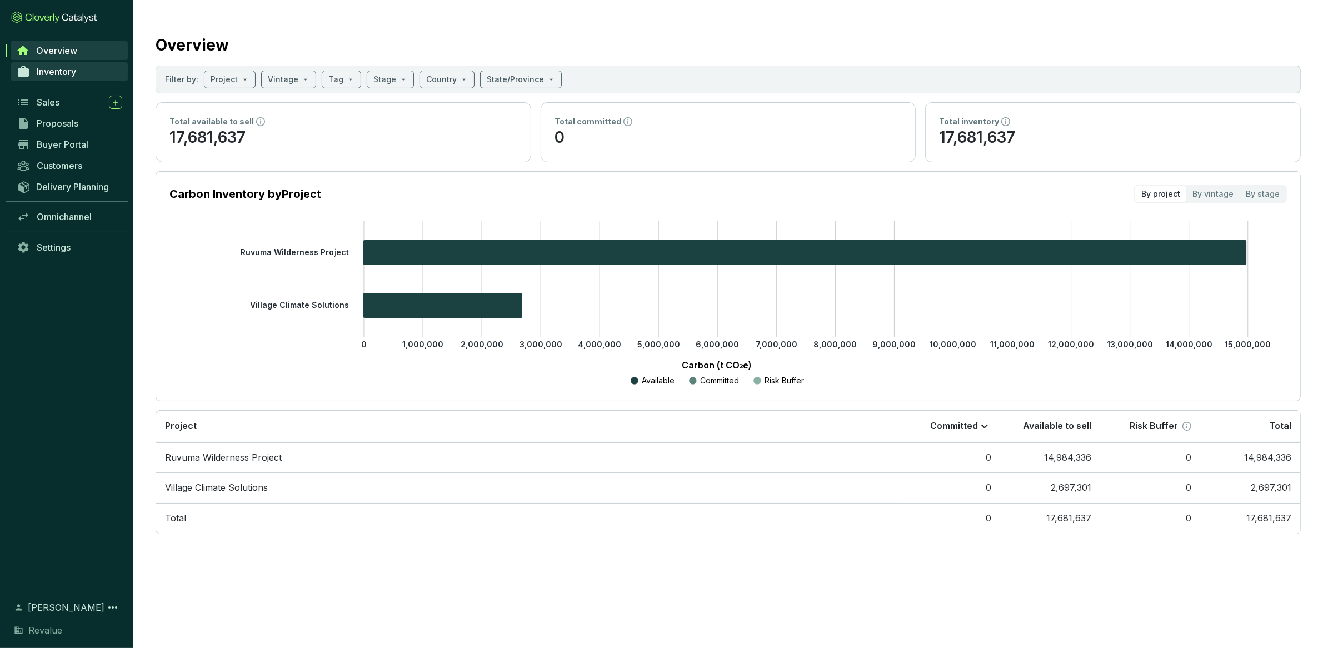
click at [78, 77] on link "Inventory" at bounding box center [69, 71] width 117 height 19
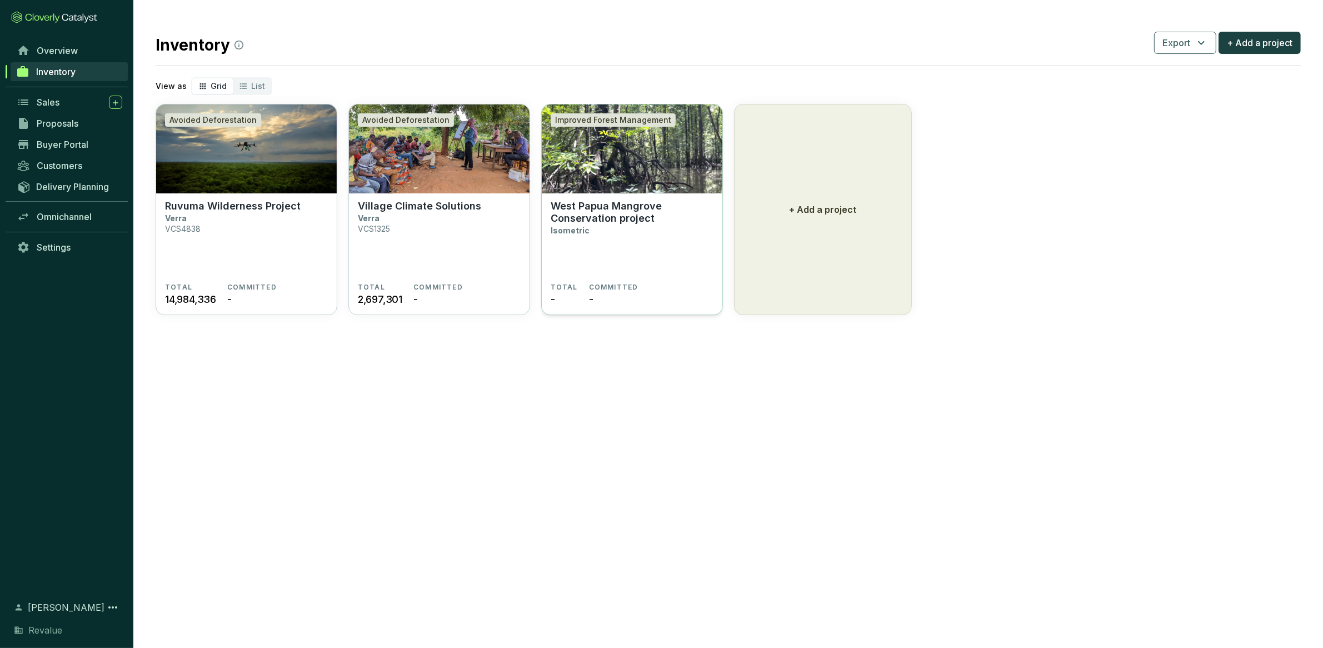
click at [560, 197] on section "West Papua Mangrove Conservation project Isometric TOTAL - COMMITTED -" at bounding box center [632, 254] width 181 height 122
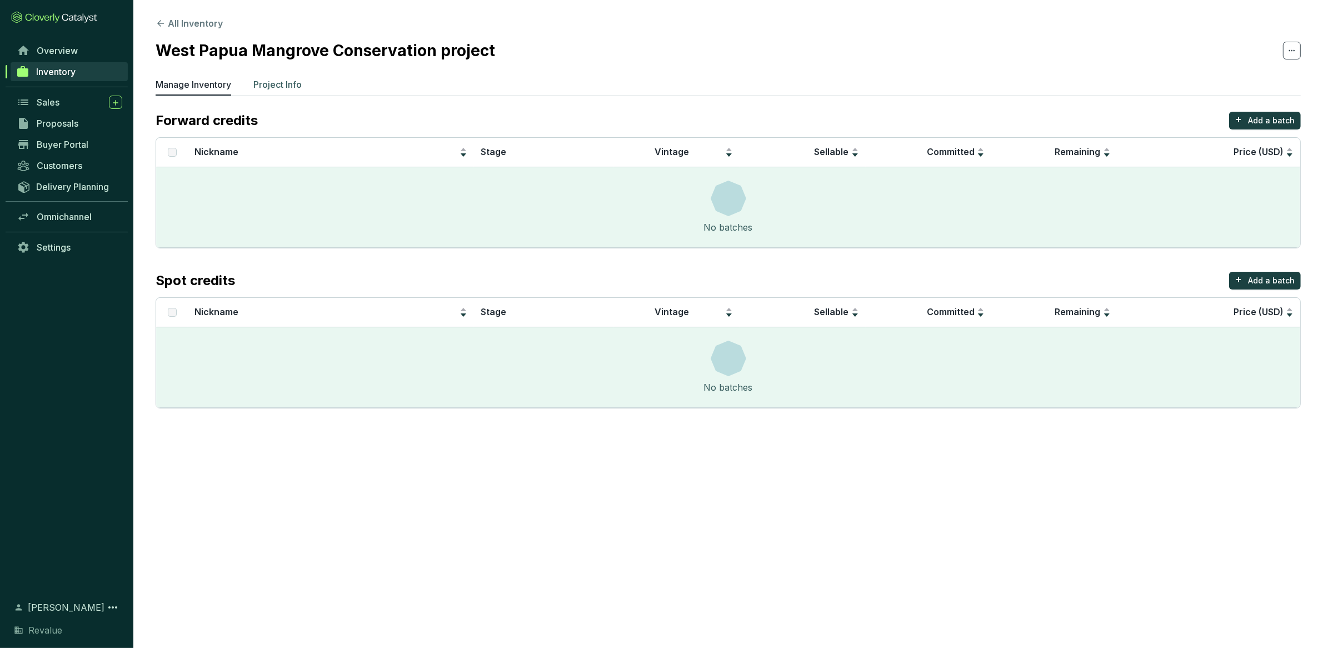
click at [287, 88] on p "Project Info" at bounding box center [277, 84] width 48 height 13
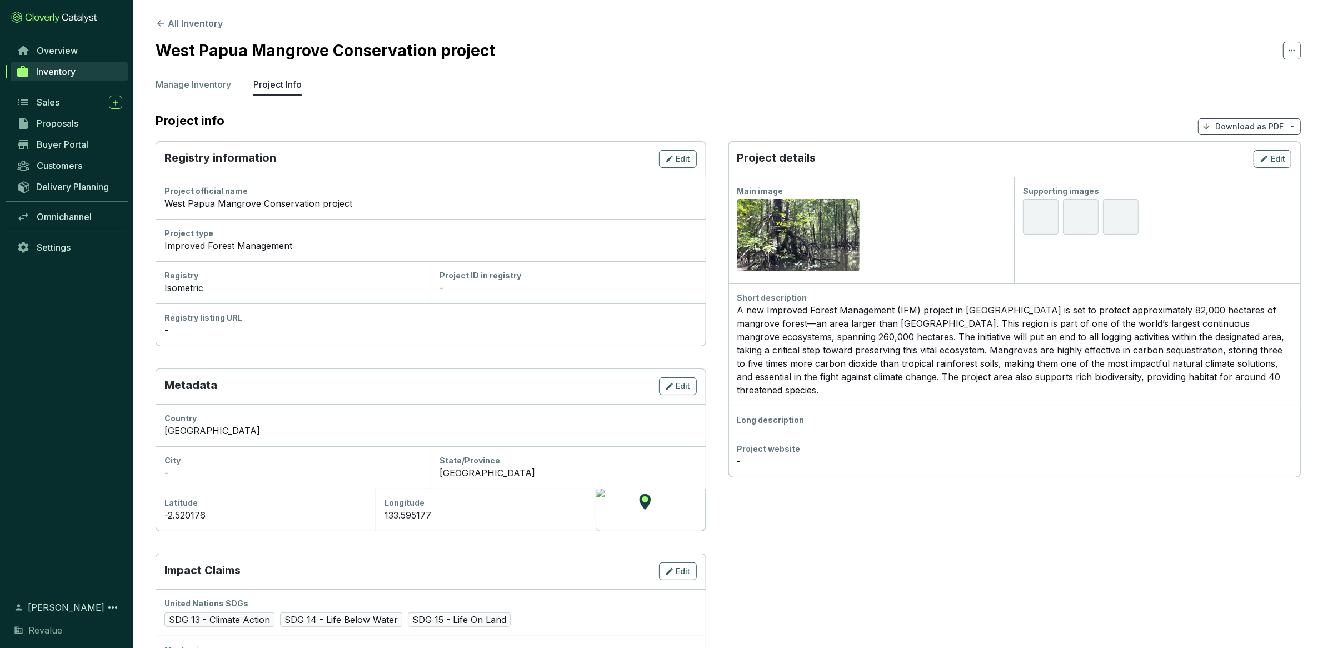
scroll to position [17, 0]
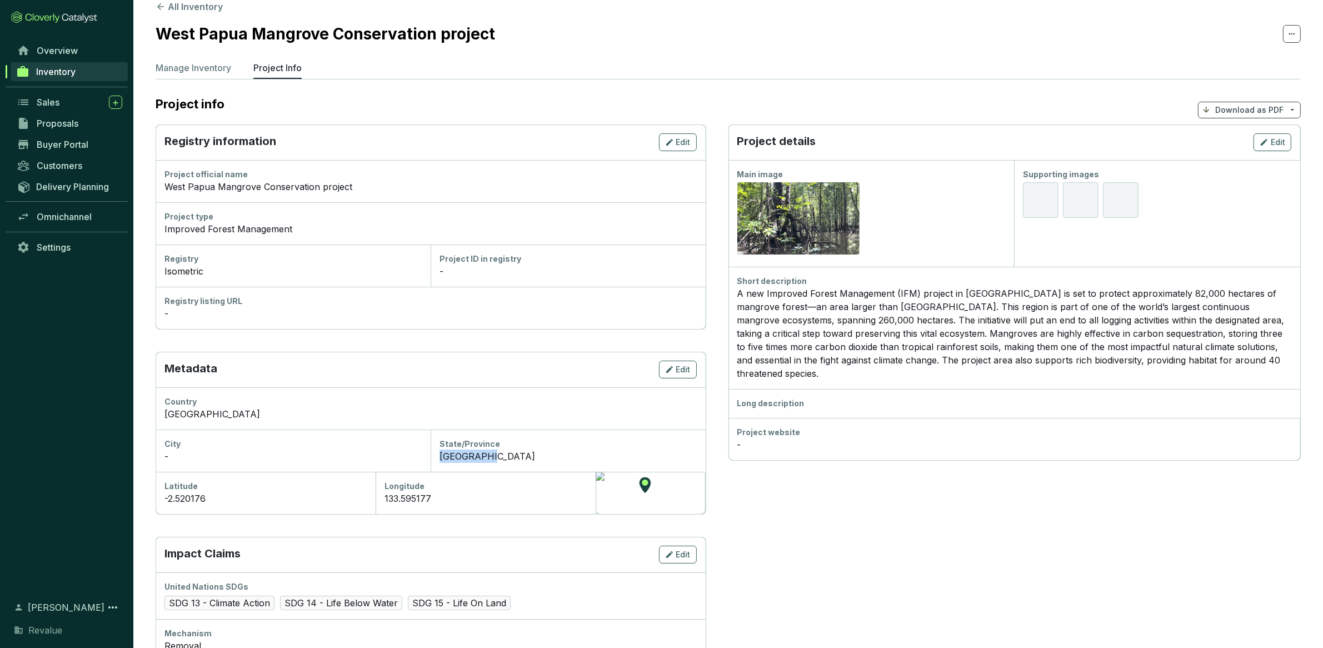
drag, startPoint x: 491, startPoint y: 455, endPoint x: 433, endPoint y: 458, distance: 58.4
click at [439, 458] on div "West Papua" at bounding box center [567, 455] width 257 height 13
click at [168, 499] on div "-2.520176" at bounding box center [265, 498] width 202 height 13
drag, startPoint x: 164, startPoint y: 499, endPoint x: 226, endPoint y: 500, distance: 61.7
click at [226, 500] on div "-2.520176" at bounding box center [265, 498] width 202 height 13
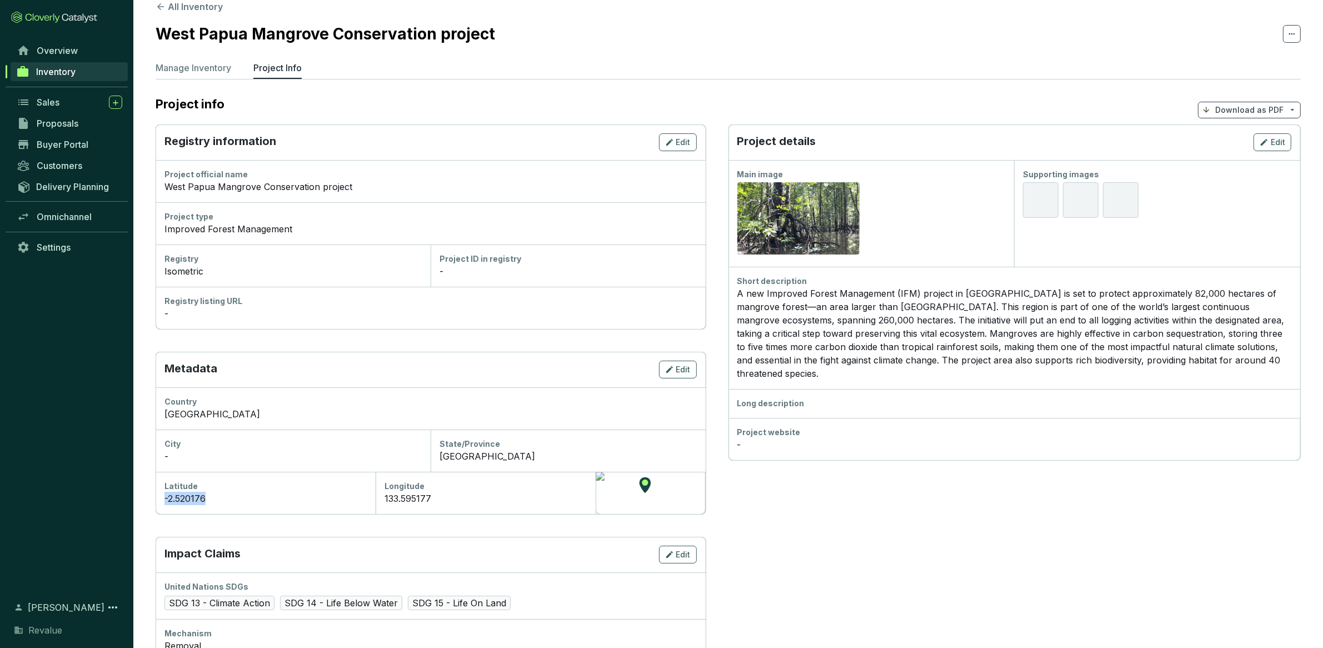
copy div "-2.520176"
drag, startPoint x: 414, startPoint y: 499, endPoint x: 384, endPoint y: 499, distance: 30.6
click at [384, 499] on div "133.595177" at bounding box center [485, 498] width 202 height 13
copy div "133.595177"
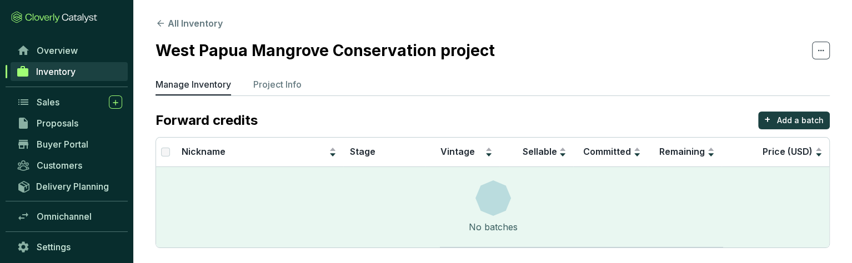
click at [827, 54] on span at bounding box center [821, 51] width 18 height 18
drag, startPoint x: 644, startPoint y: 56, endPoint x: 409, endPoint y: 66, distance: 235.1
click at [644, 57] on section "West Papua Mangrove Conservation project" at bounding box center [493, 50] width 674 height 23
click at [399, 47] on h2 "West Papua Mangrove Conservation project" at bounding box center [325, 50] width 339 height 23
click at [267, 80] on p "Project Info" at bounding box center [277, 84] width 48 height 13
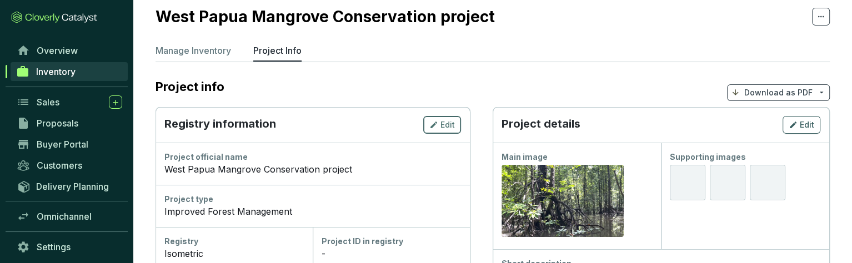
scroll to position [42, 0]
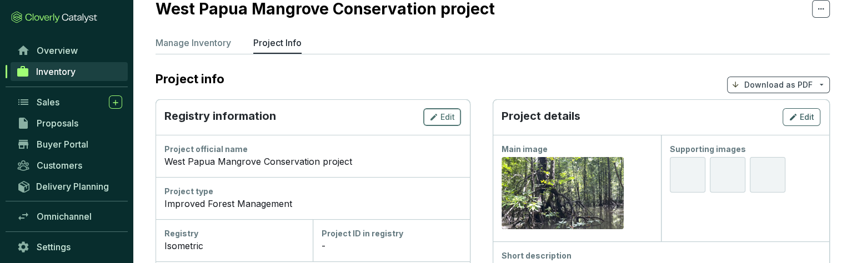
click at [447, 117] on span "Edit" at bounding box center [447, 117] width 14 height 11
